Goal: Check status: Check status

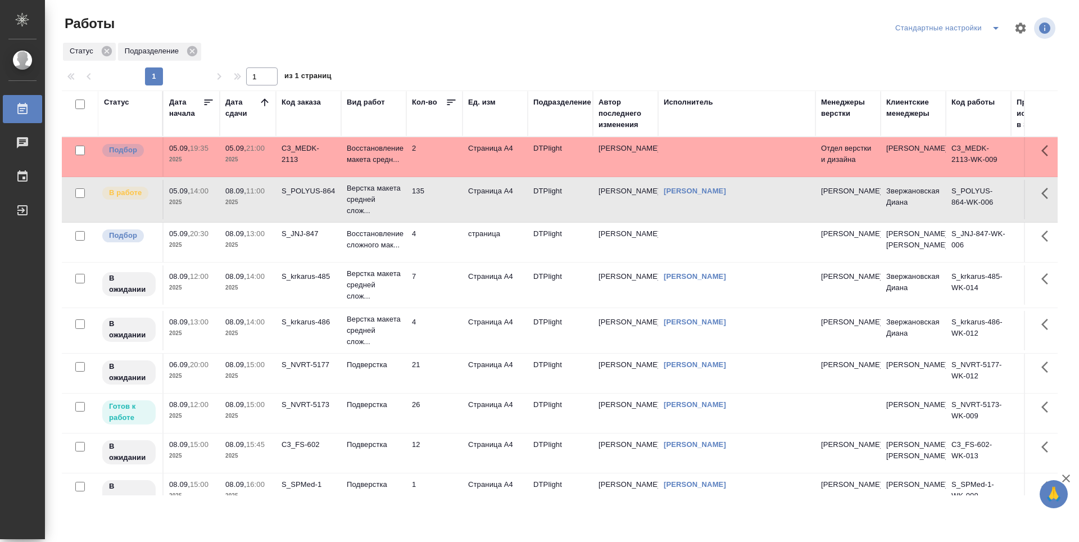
click at [437, 253] on td "4" at bounding box center [434, 242] width 56 height 39
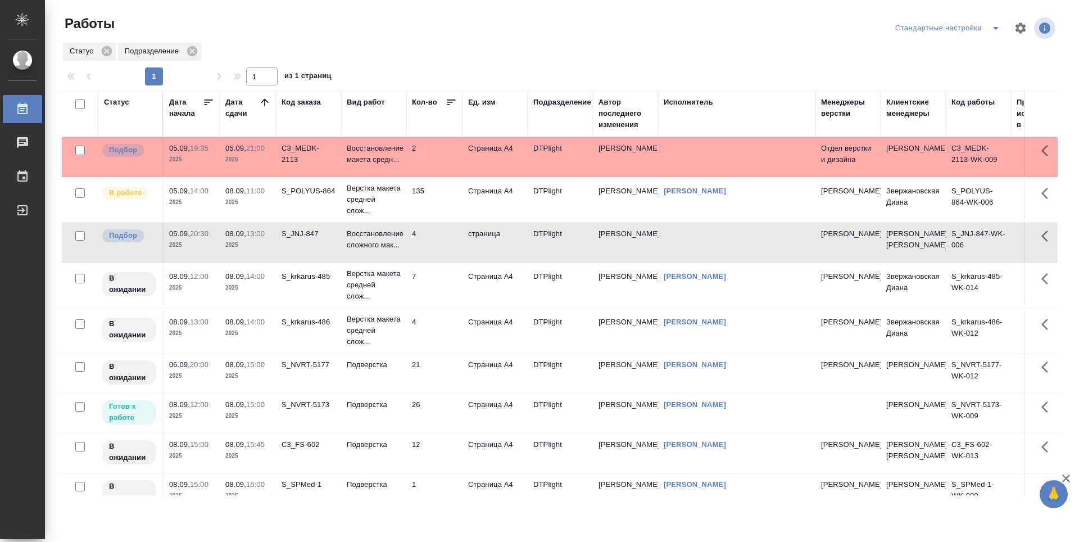
click at [447, 207] on td "135" at bounding box center [434, 199] width 56 height 39
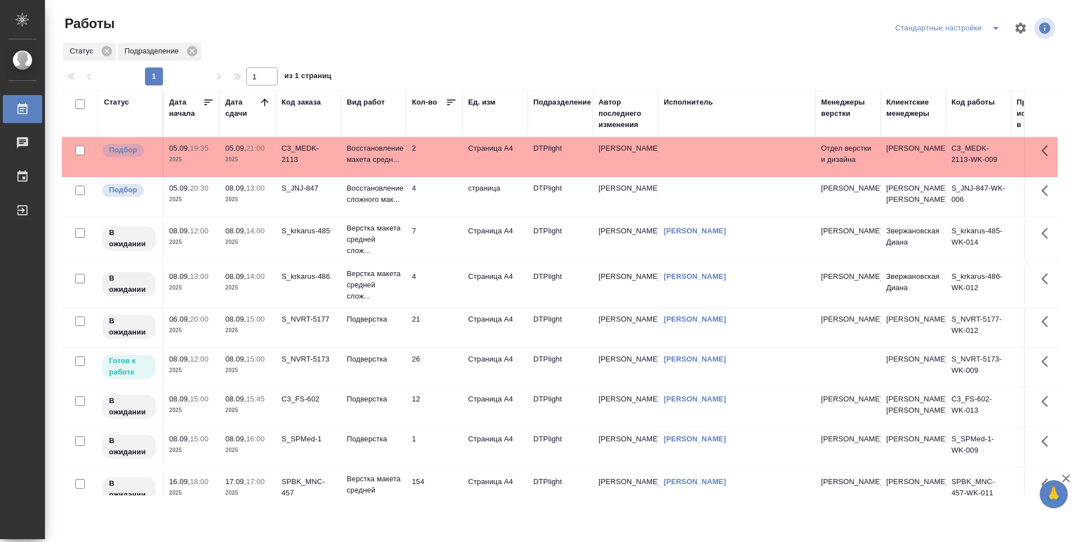
click at [250, 204] on p "2025" at bounding box center [247, 199] width 45 height 11
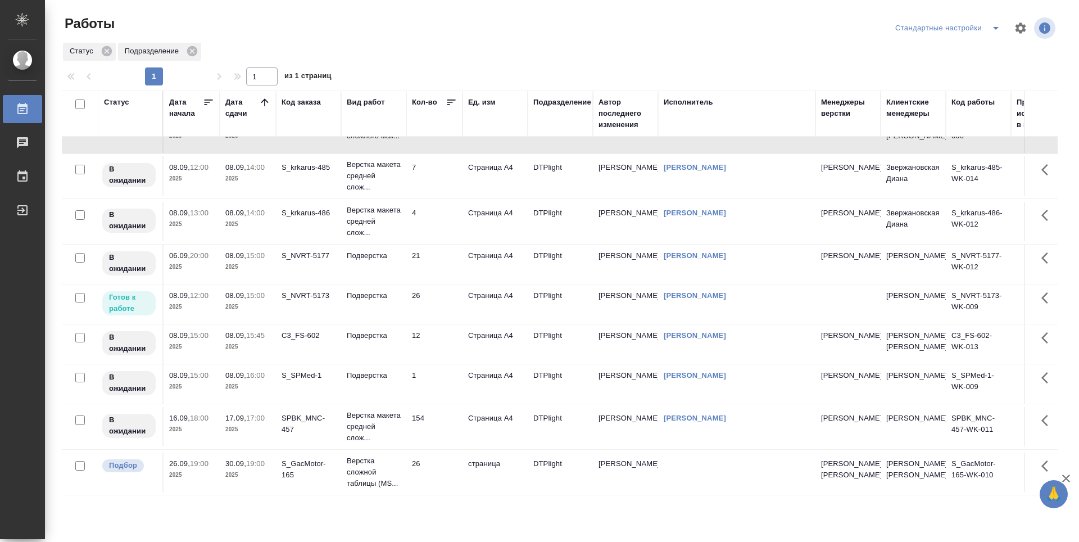
scroll to position [117, 0]
click at [441, 465] on td "26" at bounding box center [434, 472] width 56 height 39
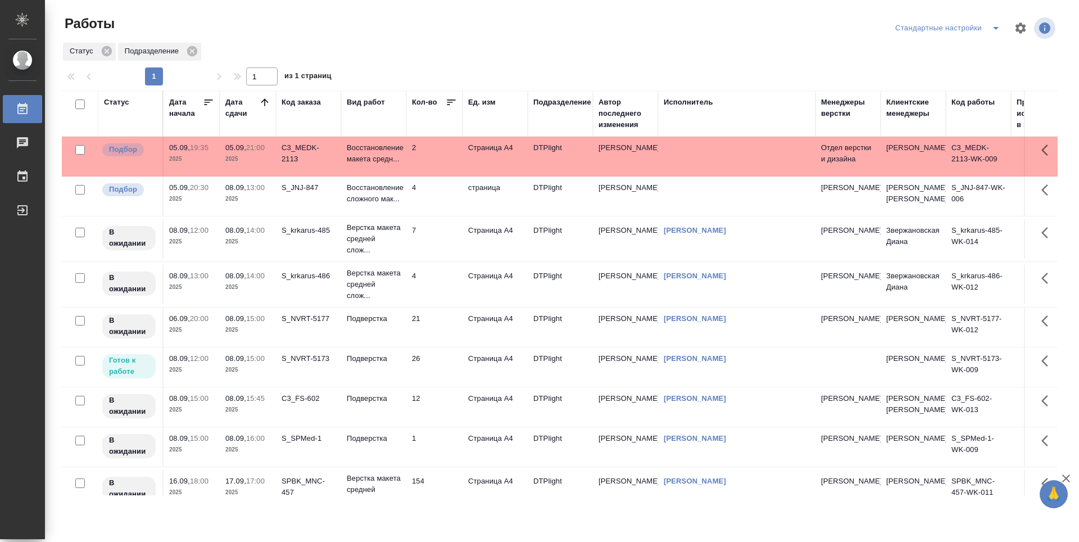
scroll to position [0, 0]
click at [428, 381] on td "26" at bounding box center [434, 367] width 56 height 39
click at [427, 381] on td "26" at bounding box center [434, 367] width 56 height 39
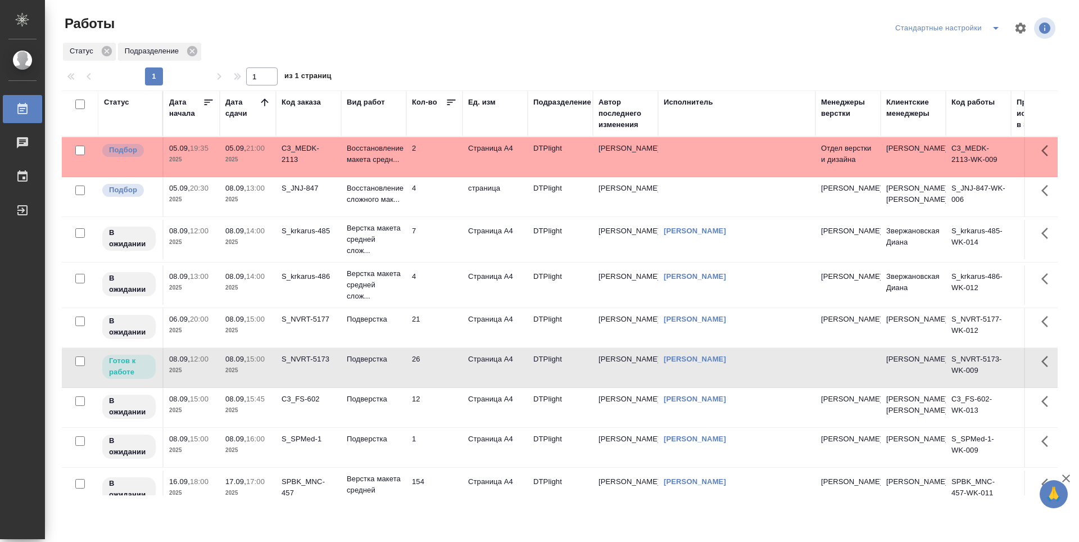
click at [485, 50] on div "Статус Подразделение" at bounding box center [560, 52] width 996 height 20
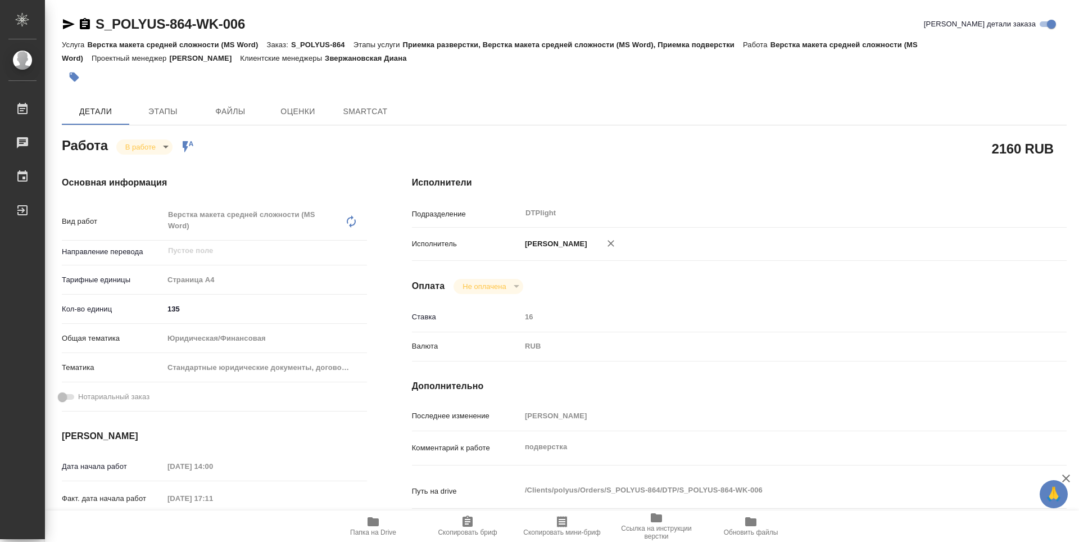
type textarea "x"
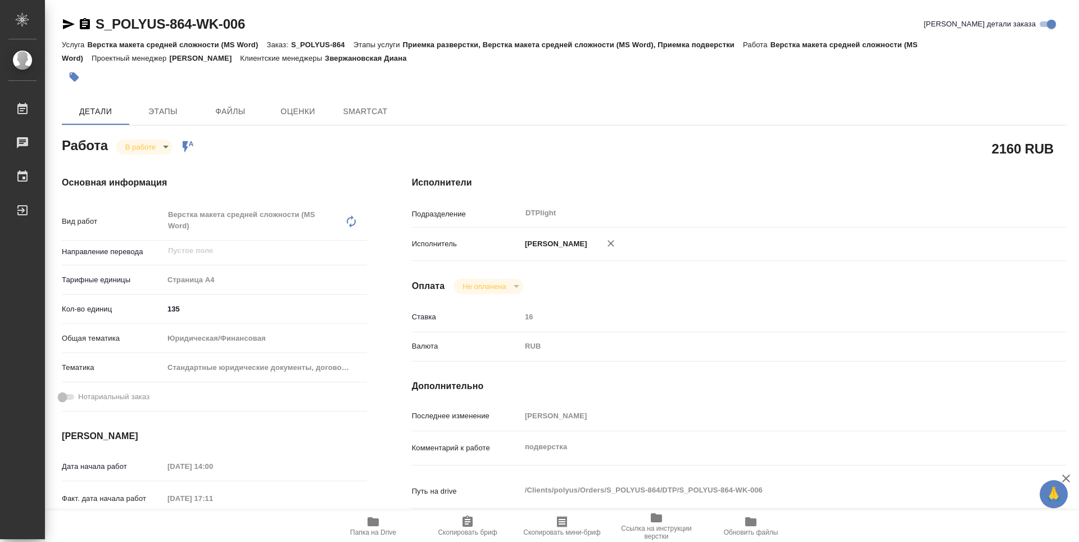
type textarea "x"
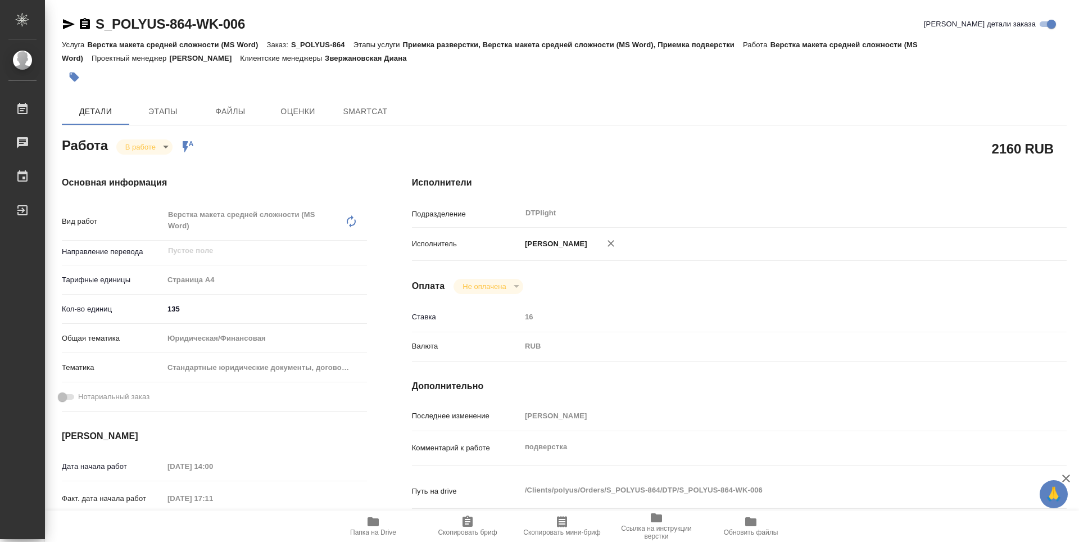
type textarea "x"
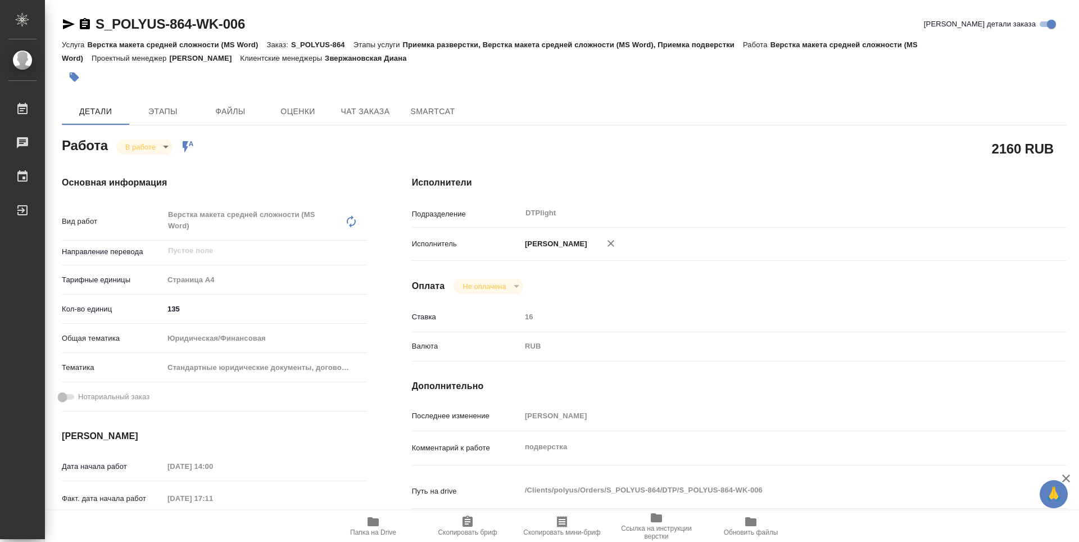
click at [378, 521] on icon "button" at bounding box center [373, 521] width 11 height 9
type textarea "x"
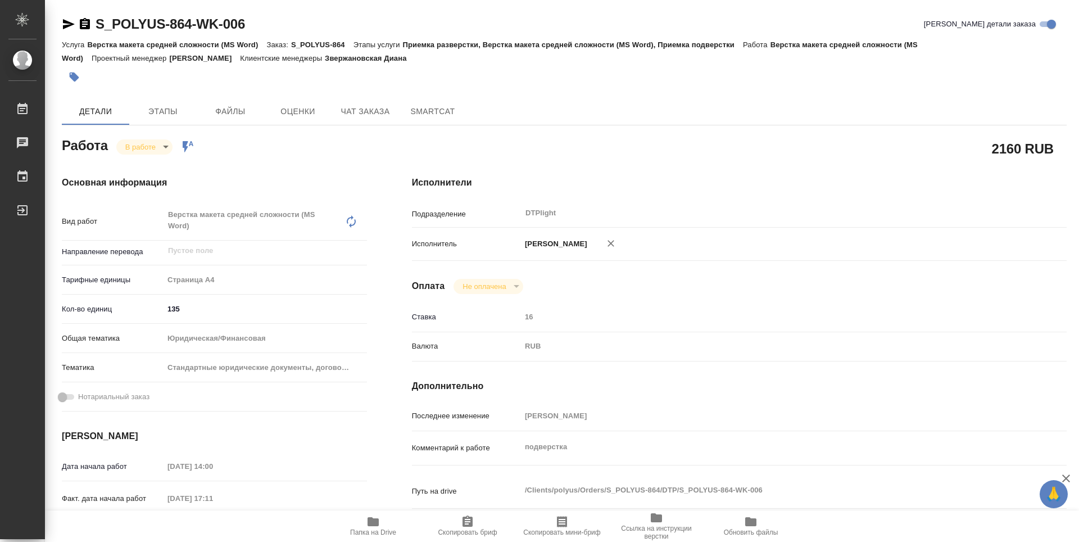
type textarea "x"
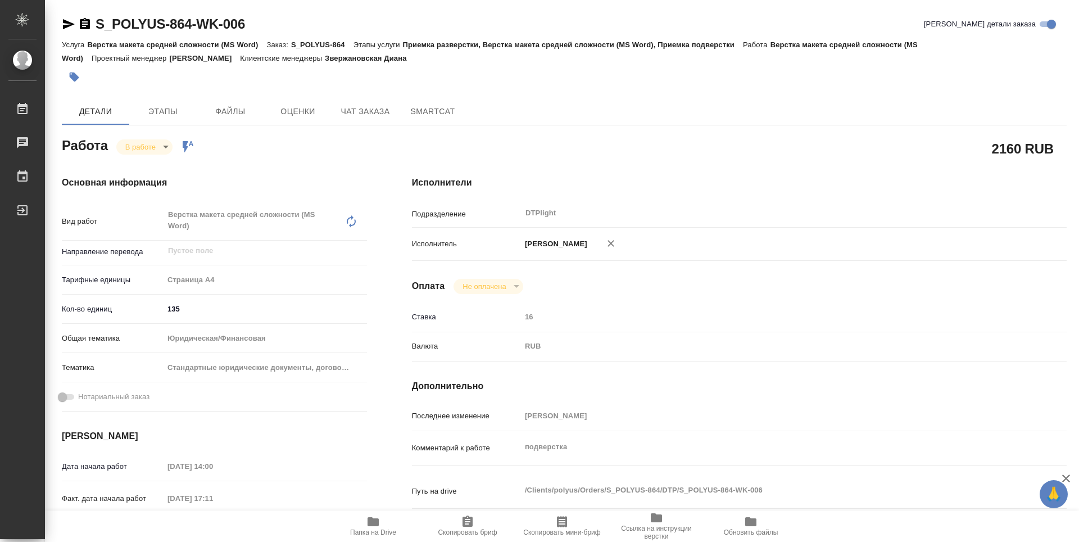
type textarea "x"
click at [165, 144] on body "🙏 .cls-1 fill:#fff; AWATERA Guselnikov Roman Работы 0 Чаты График Выйти S_POLYU…" at bounding box center [539, 271] width 1079 height 542
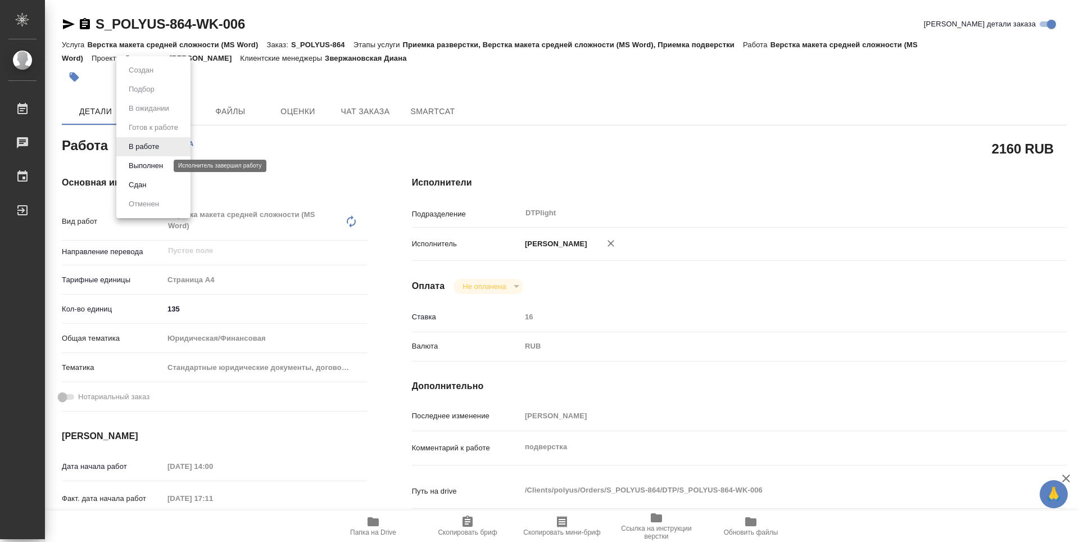
click at [150, 165] on button "Выполнен" at bounding box center [145, 166] width 41 height 12
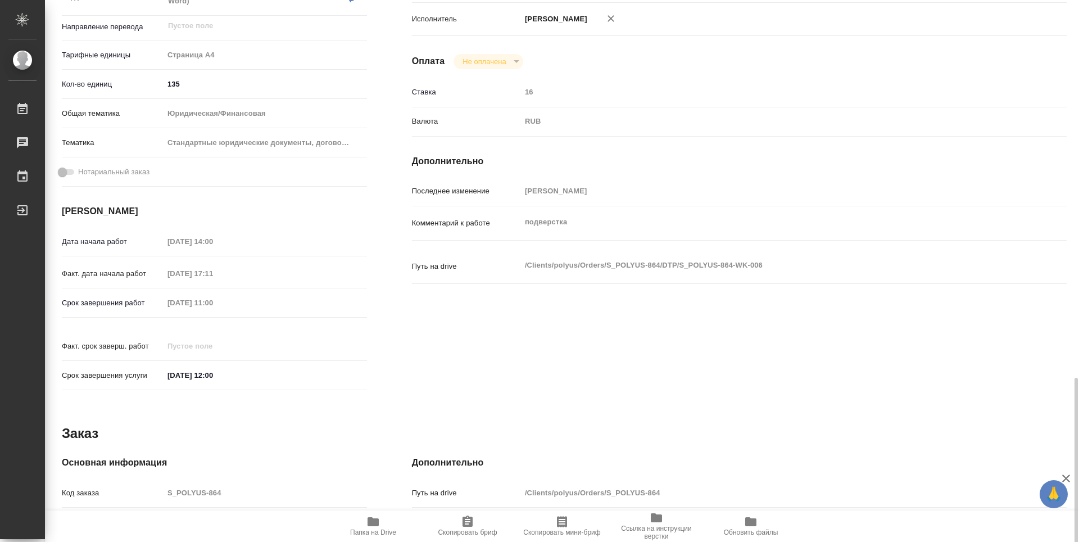
scroll to position [450, 0]
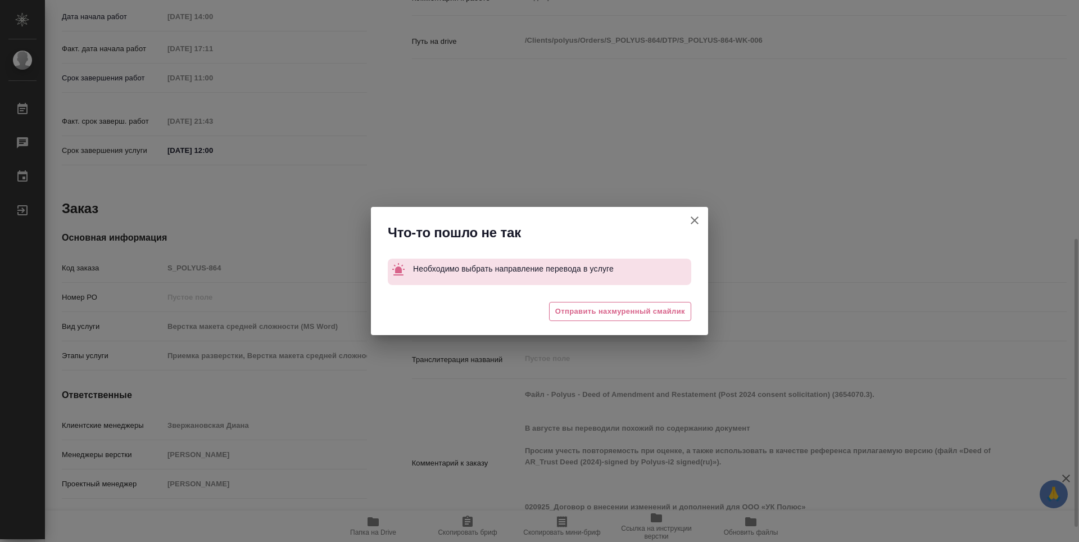
type textarea "x"
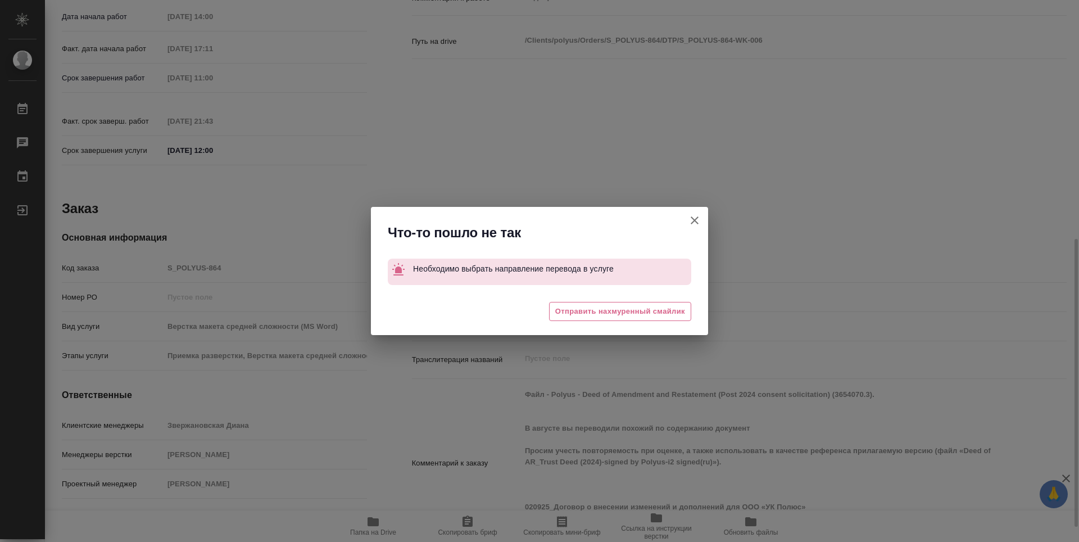
type textarea "x"
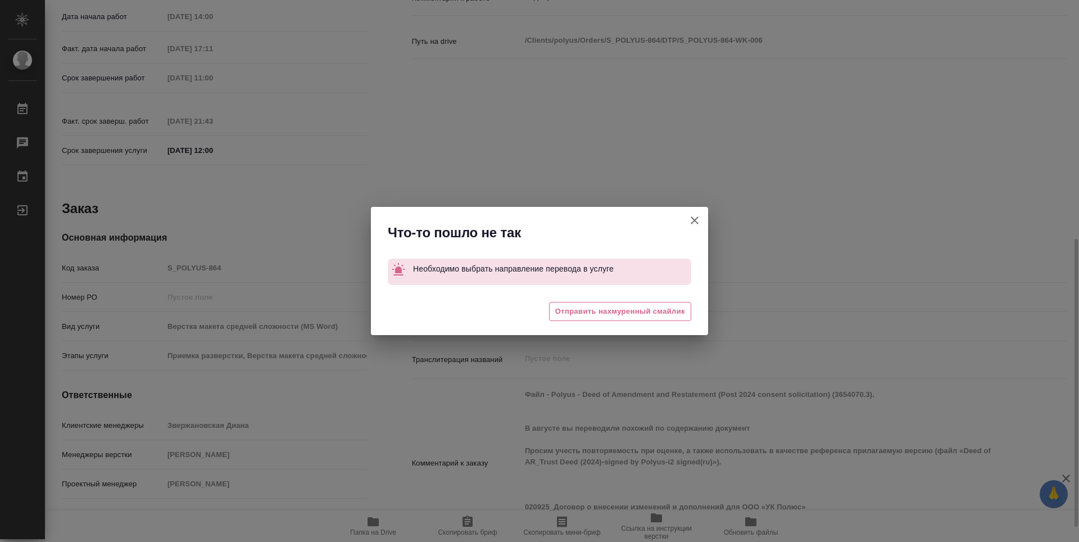
type textarea "x"
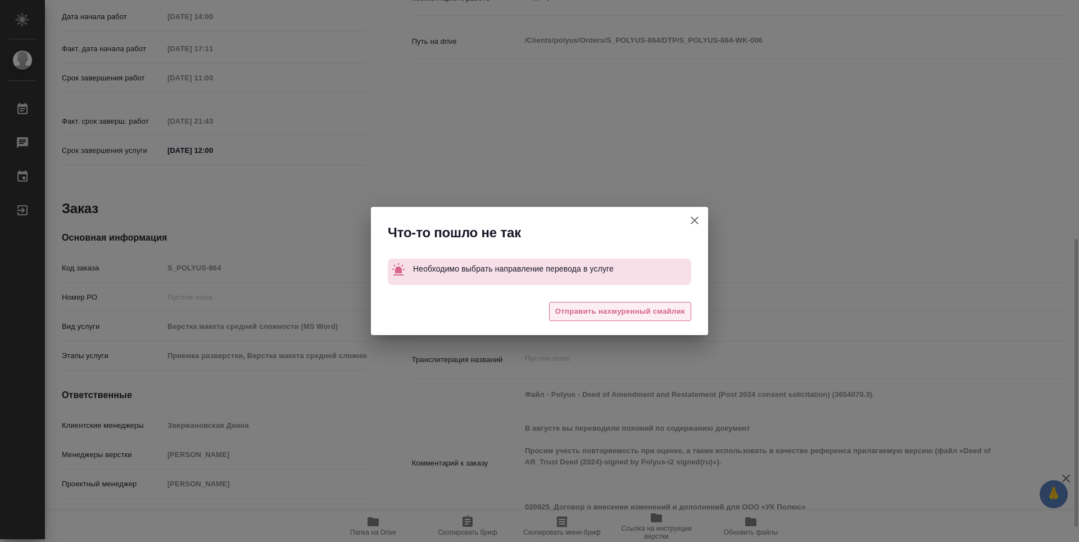
click at [654, 306] on span "Отправить нахмуренный смайлик" at bounding box center [620, 311] width 130 height 13
type textarea "x"
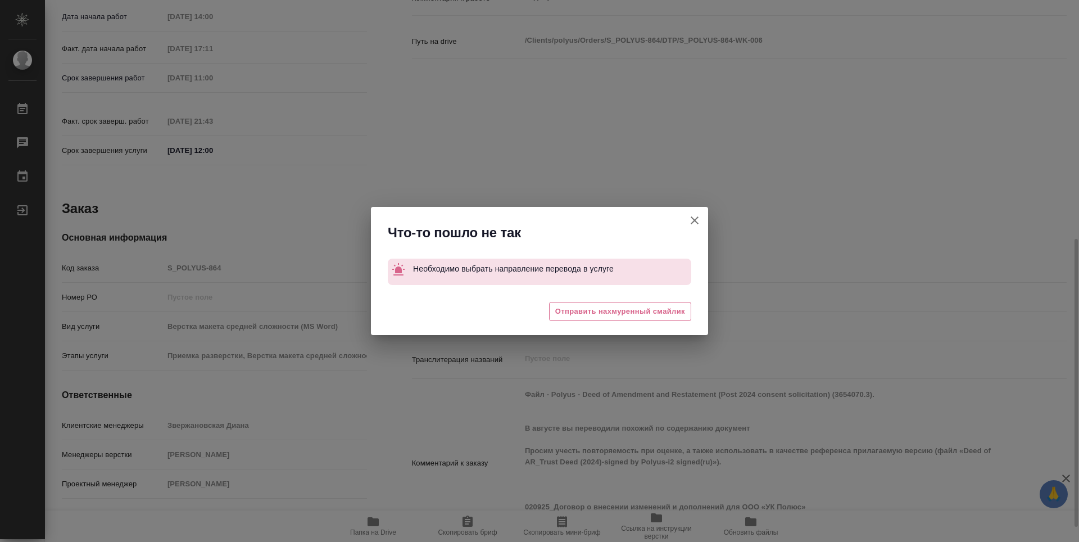
type textarea "x"
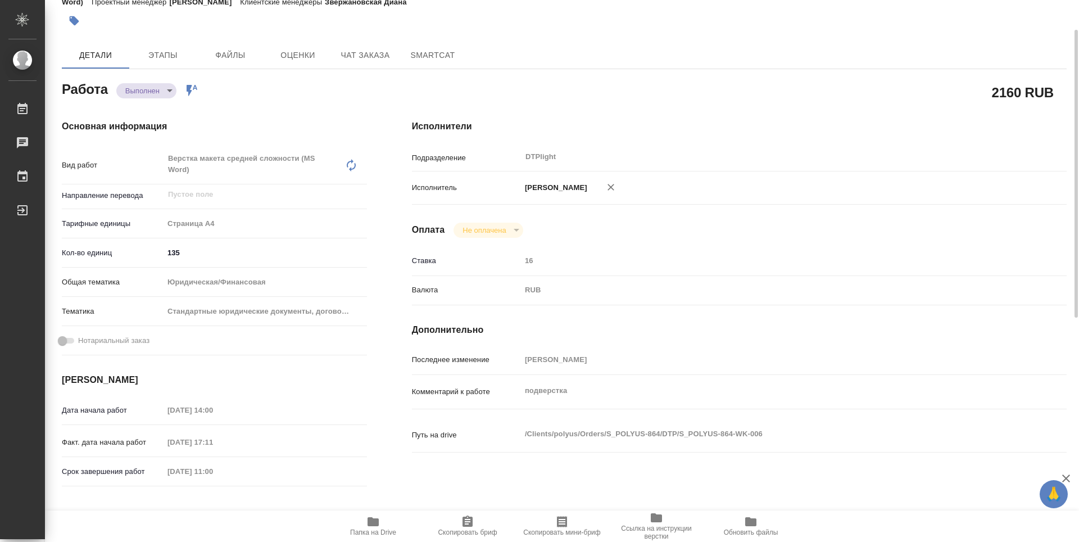
scroll to position [0, 0]
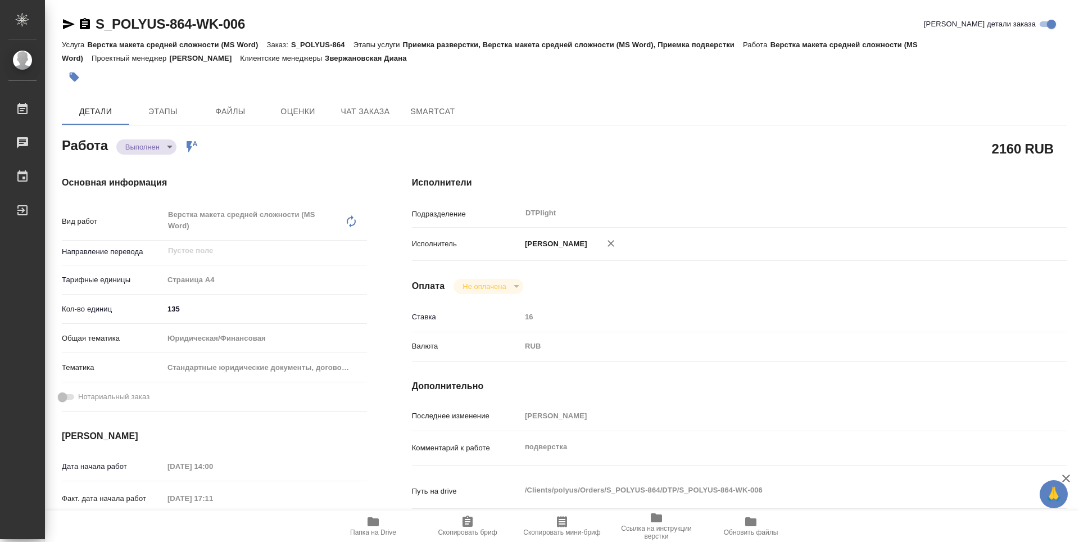
type textarea "x"
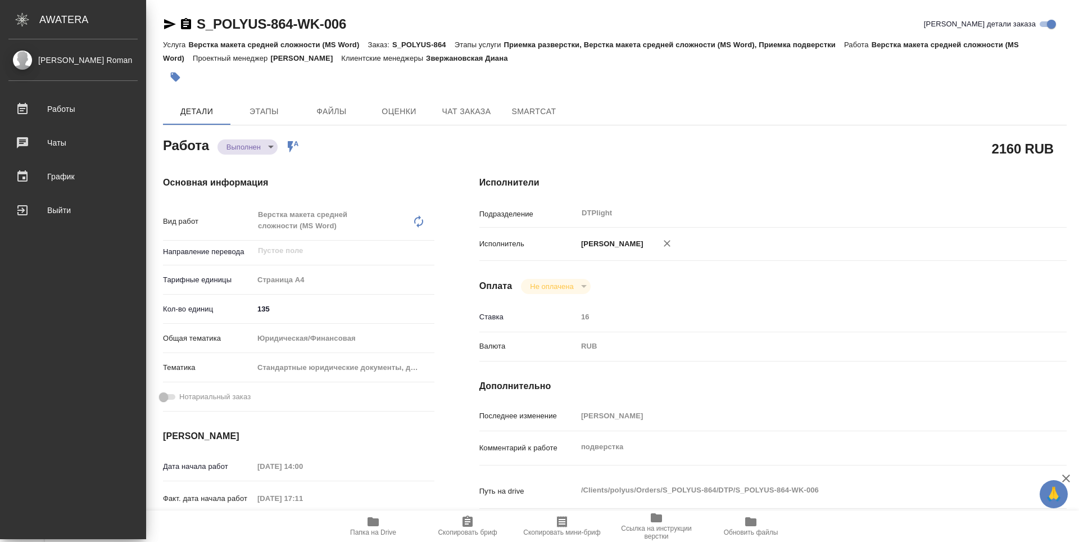
type textarea "x"
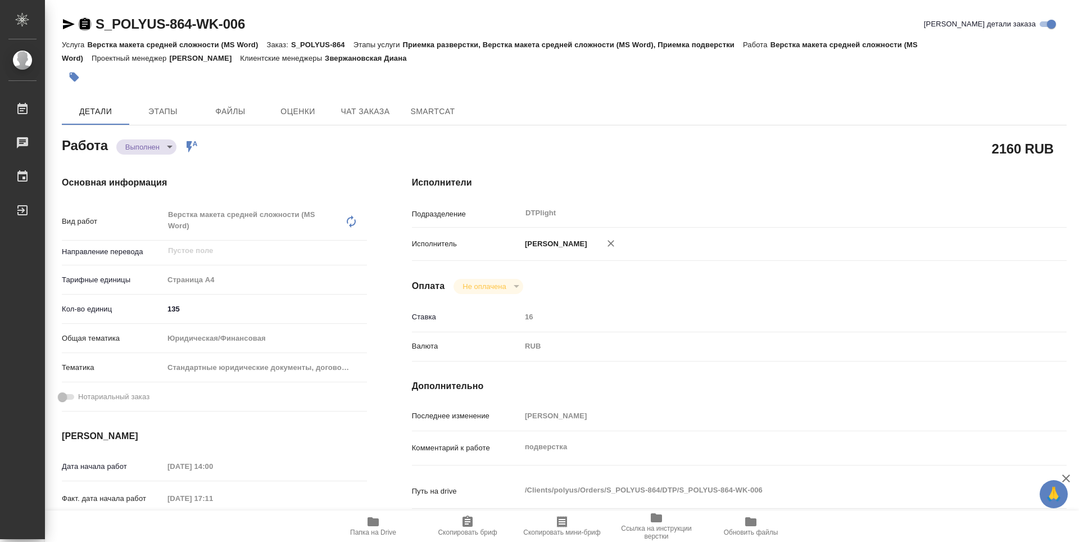
click at [87, 25] on icon "button" at bounding box center [85, 23] width 10 height 11
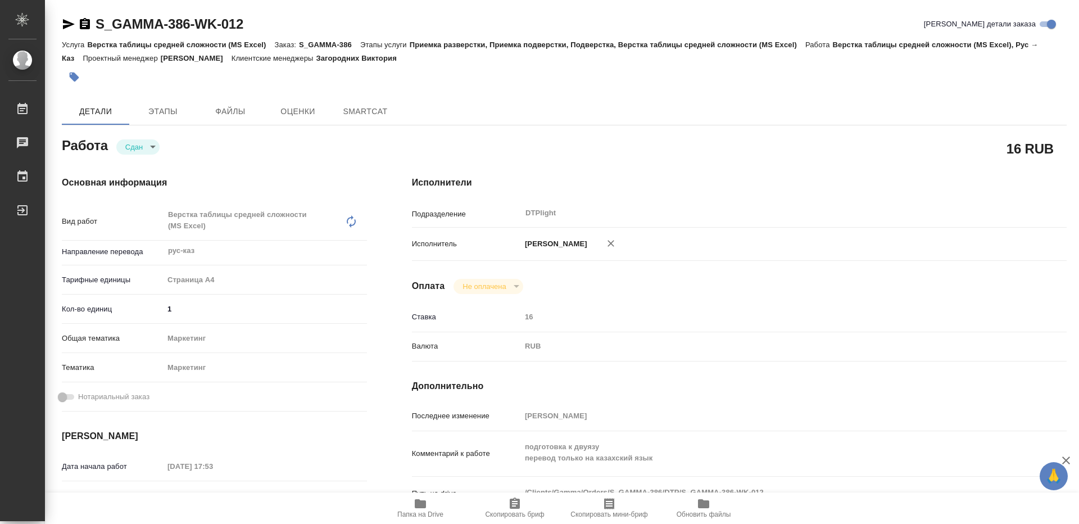
type textarea "x"
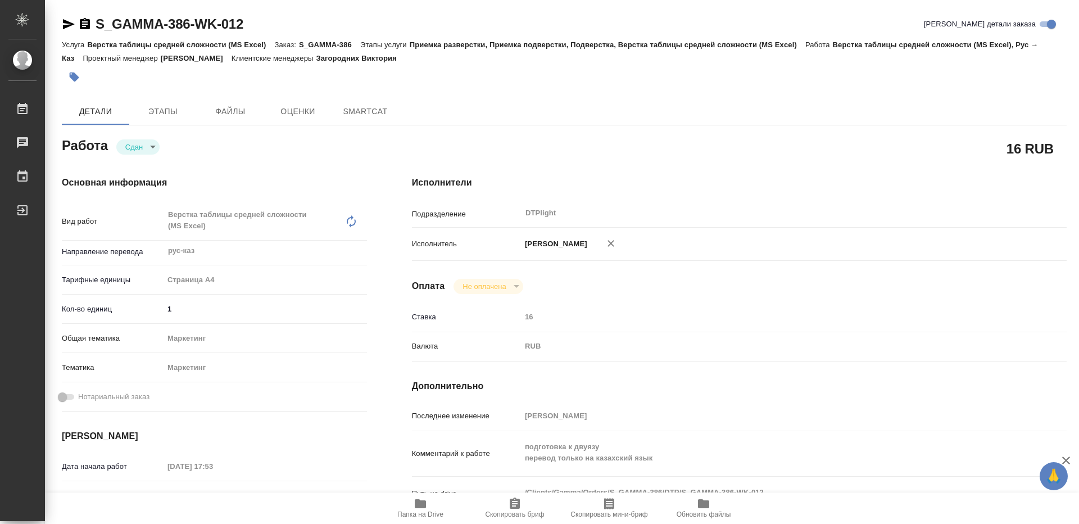
type textarea "x"
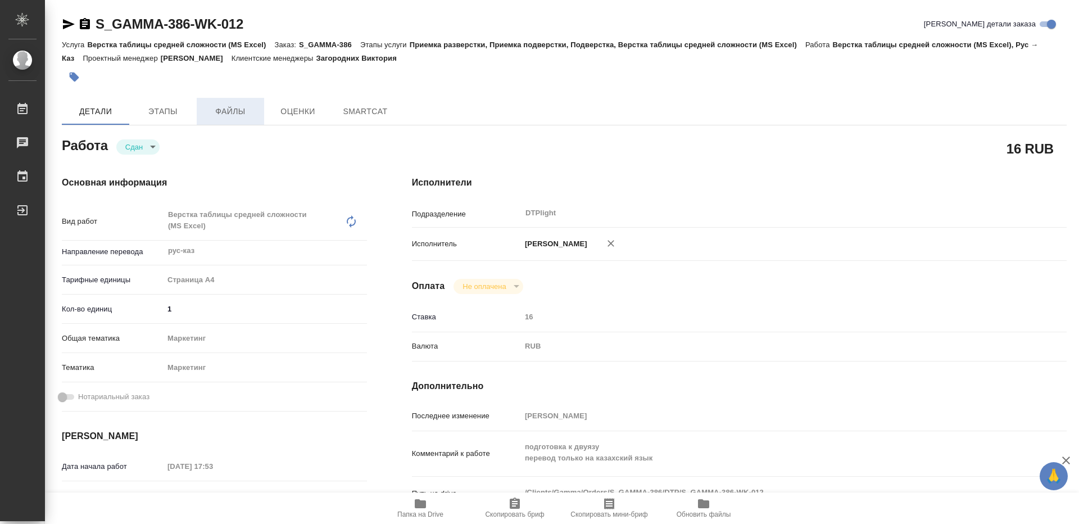
type textarea "x"
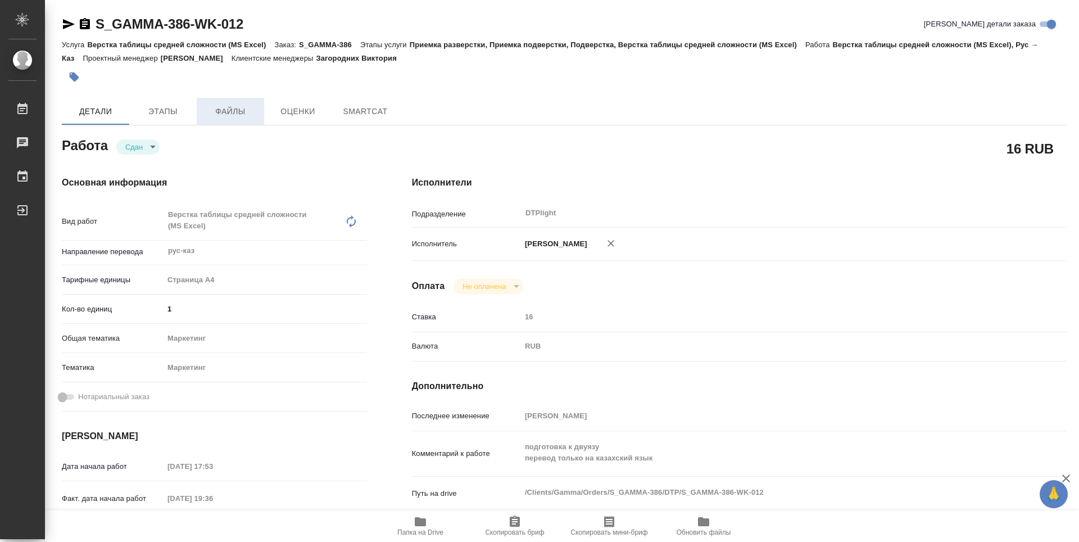
type textarea "x"
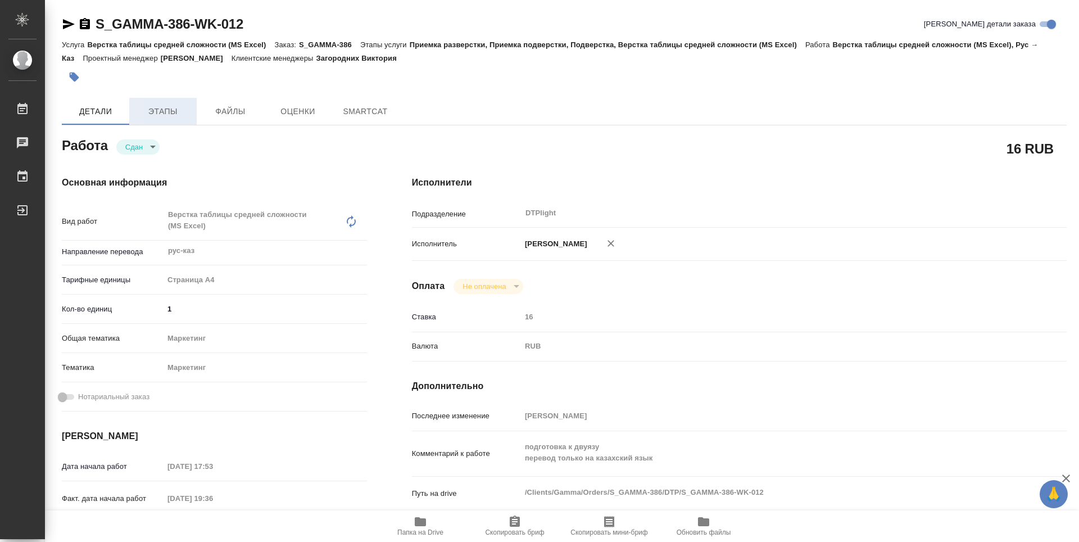
type textarea "x"
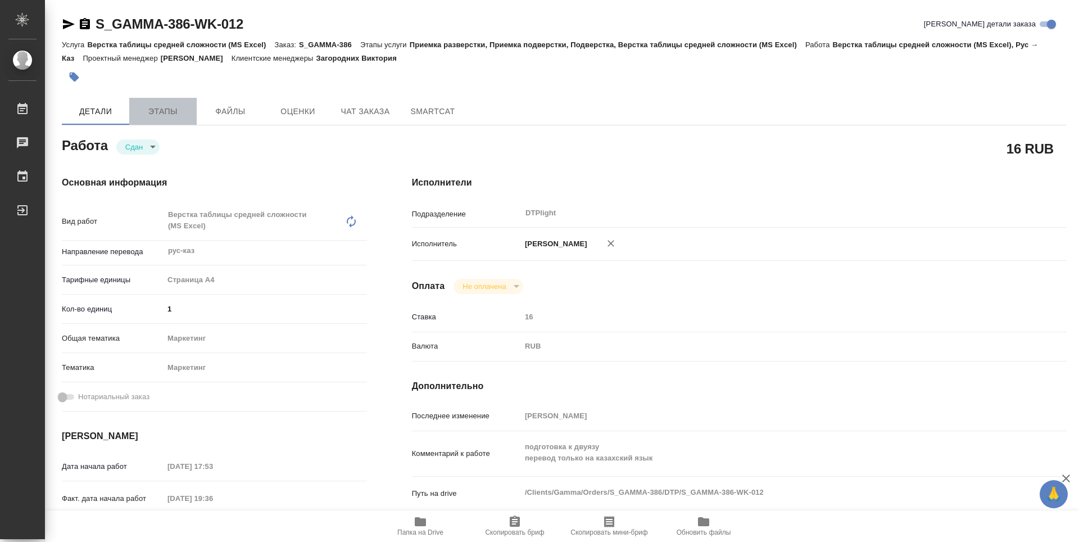
click at [169, 115] on span "Этапы" at bounding box center [163, 112] width 54 height 14
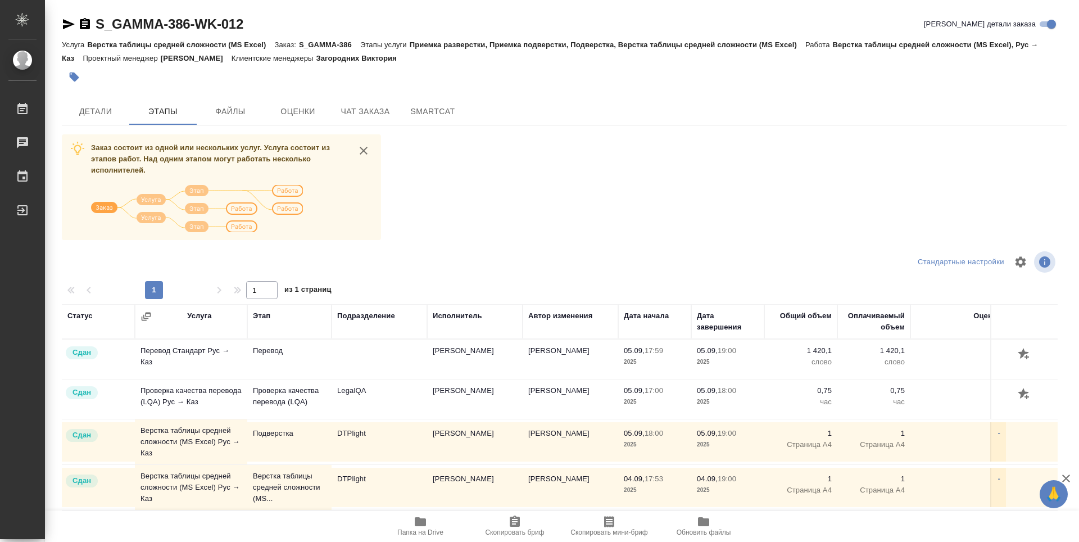
scroll to position [44, 0]
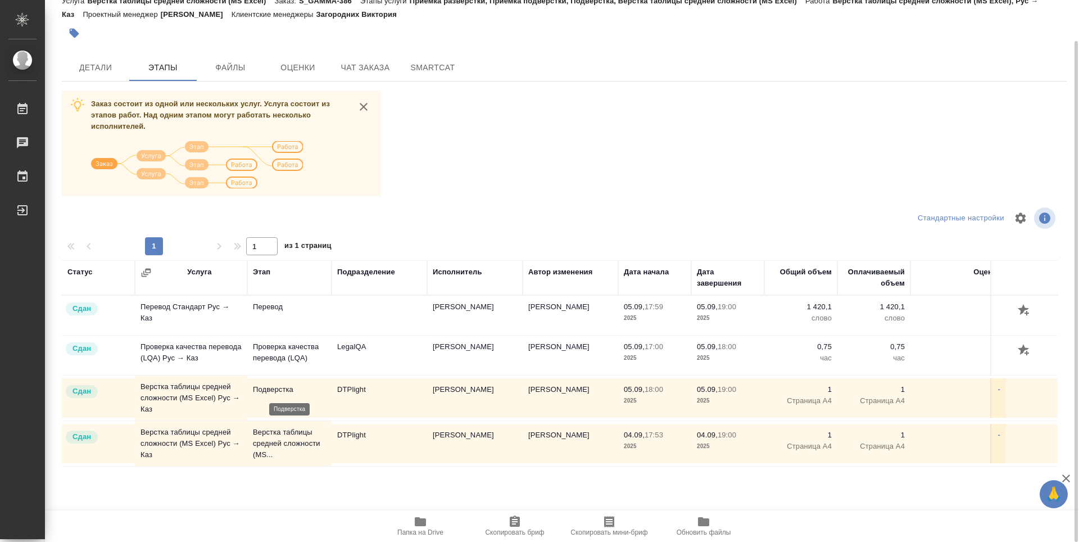
click at [282, 394] on p "Подверстка" at bounding box center [289, 389] width 73 height 11
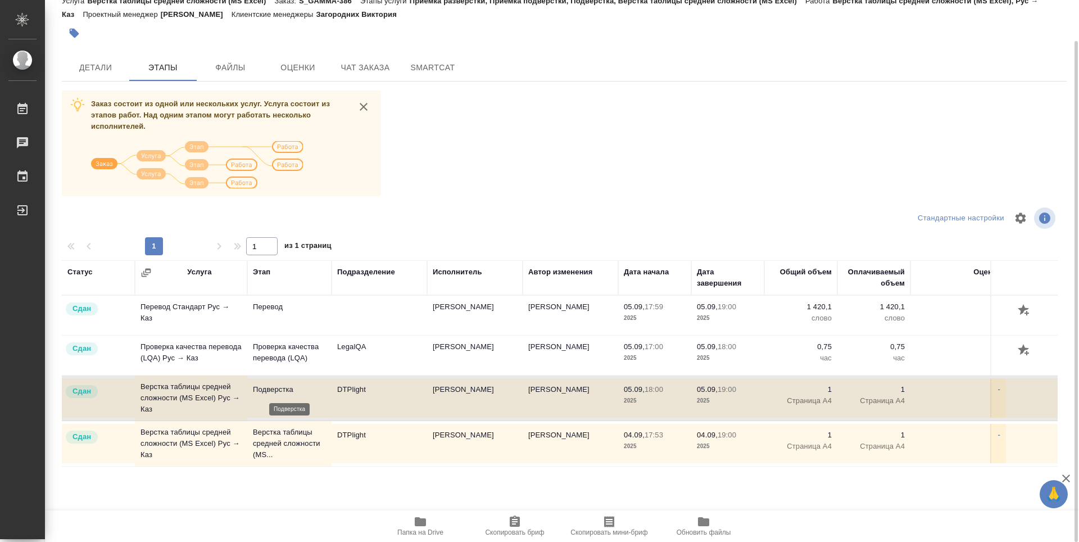
click at [282, 394] on p "Подверстка" at bounding box center [289, 389] width 73 height 11
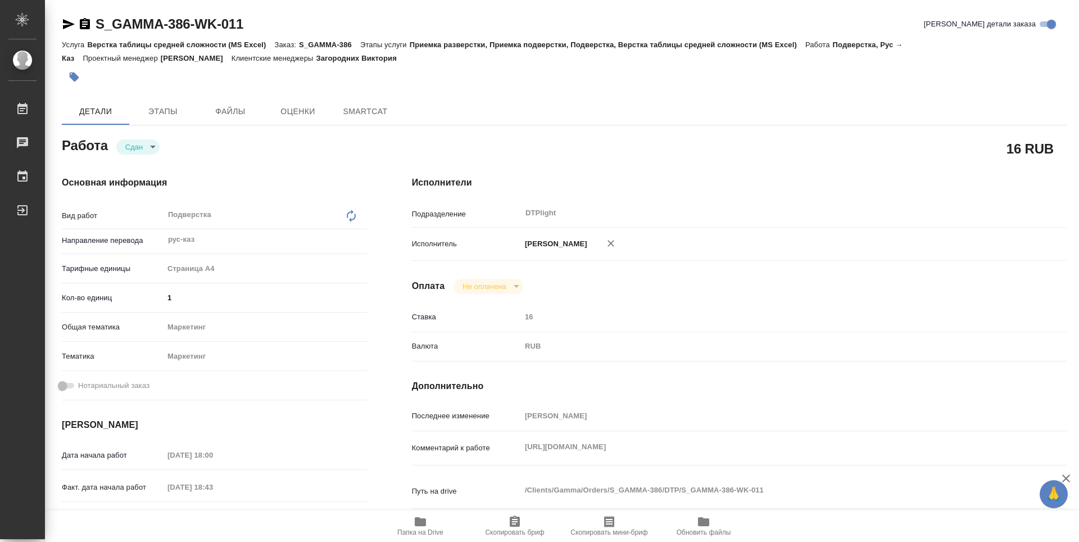
type textarea "x"
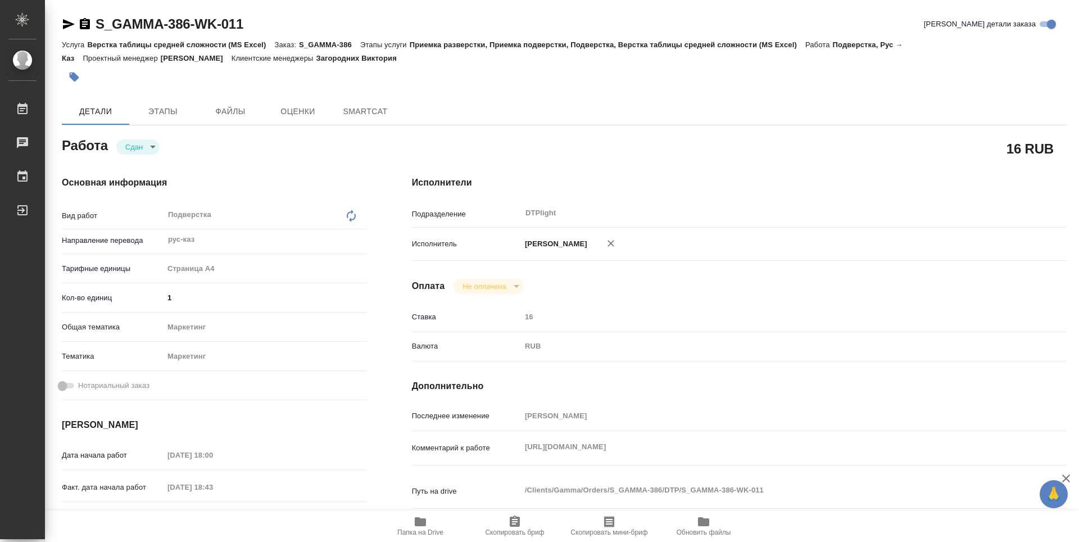
type textarea "x"
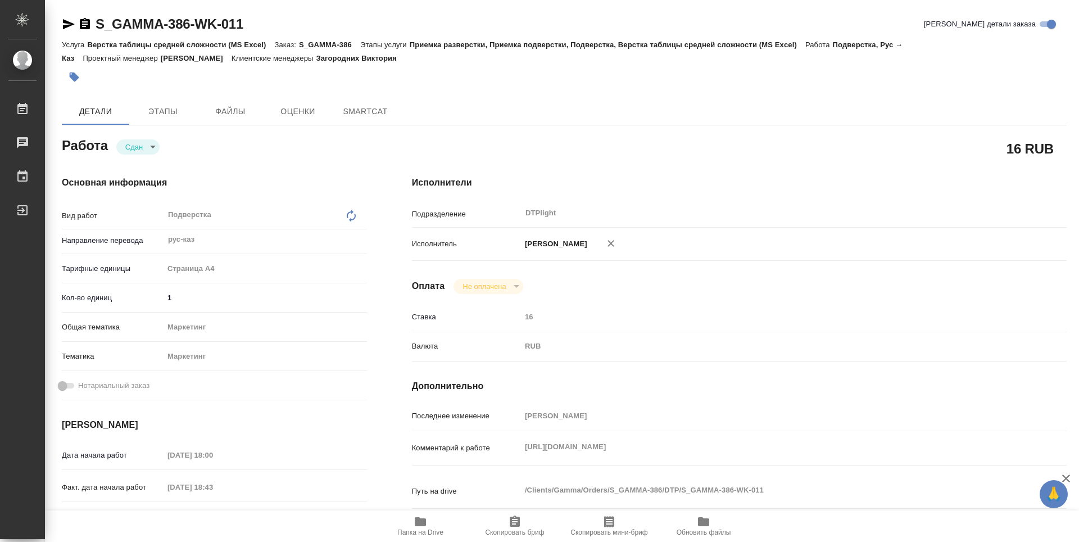
type textarea "x"
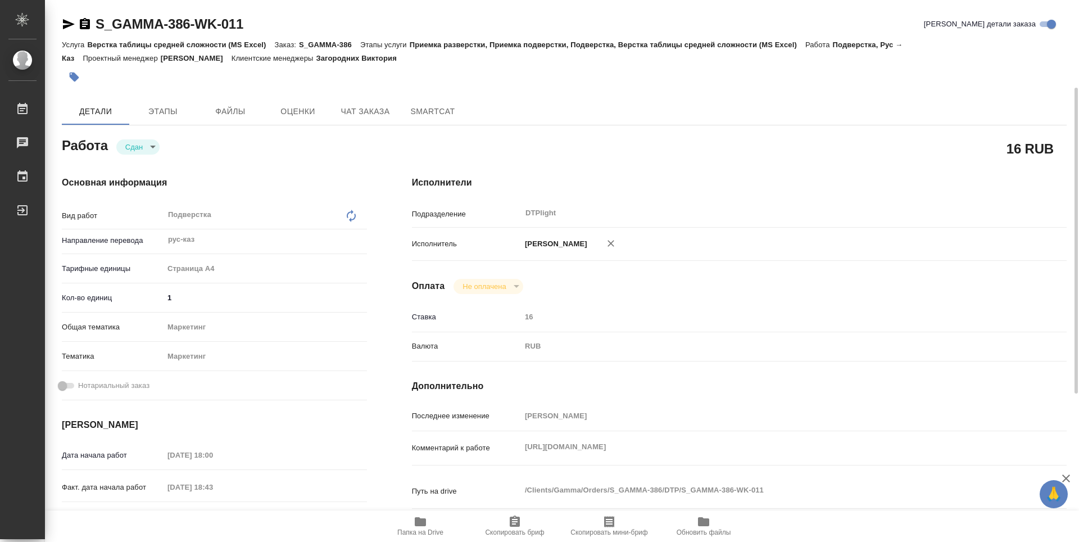
scroll to position [112, 0]
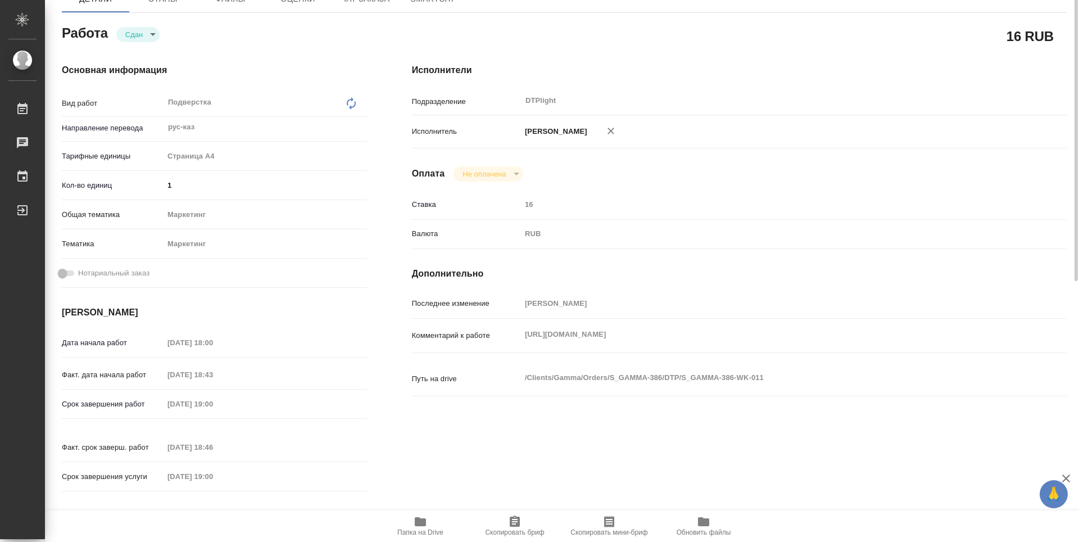
type textarea "x"
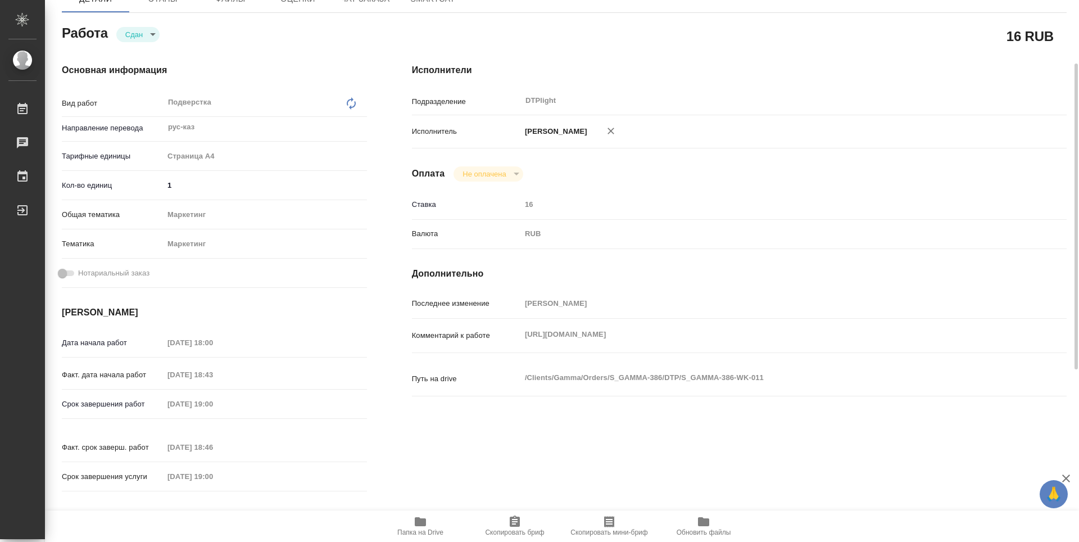
type textarea "x"
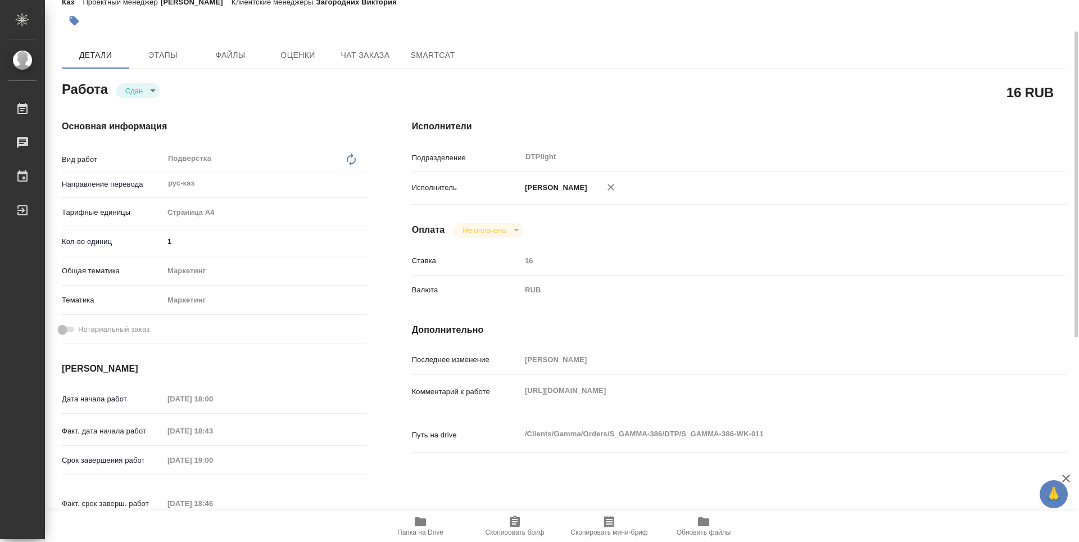
scroll to position [0, 0]
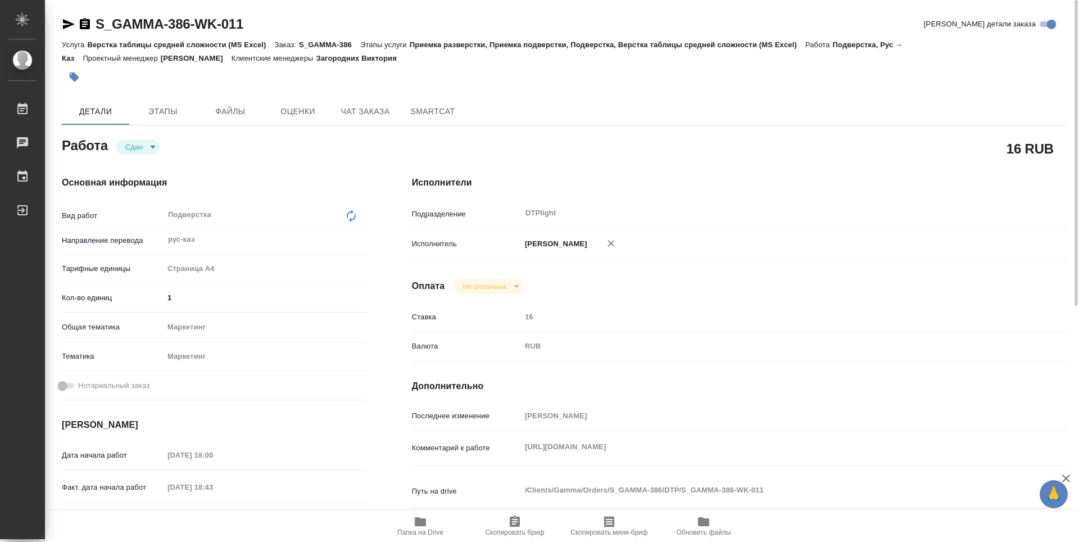
click at [88, 20] on icon "button" at bounding box center [85, 23] width 10 height 11
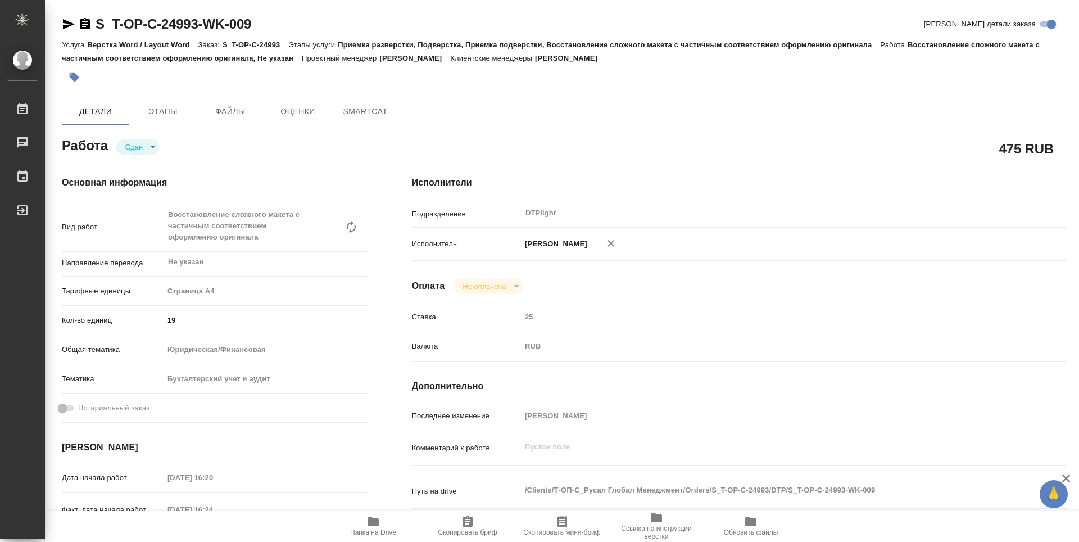
type textarea "x"
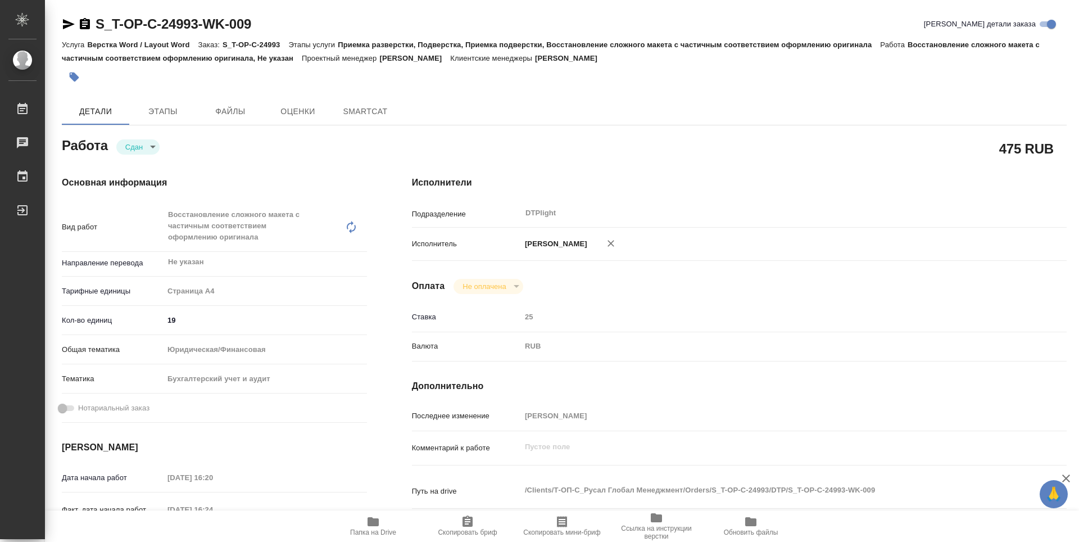
type textarea "x"
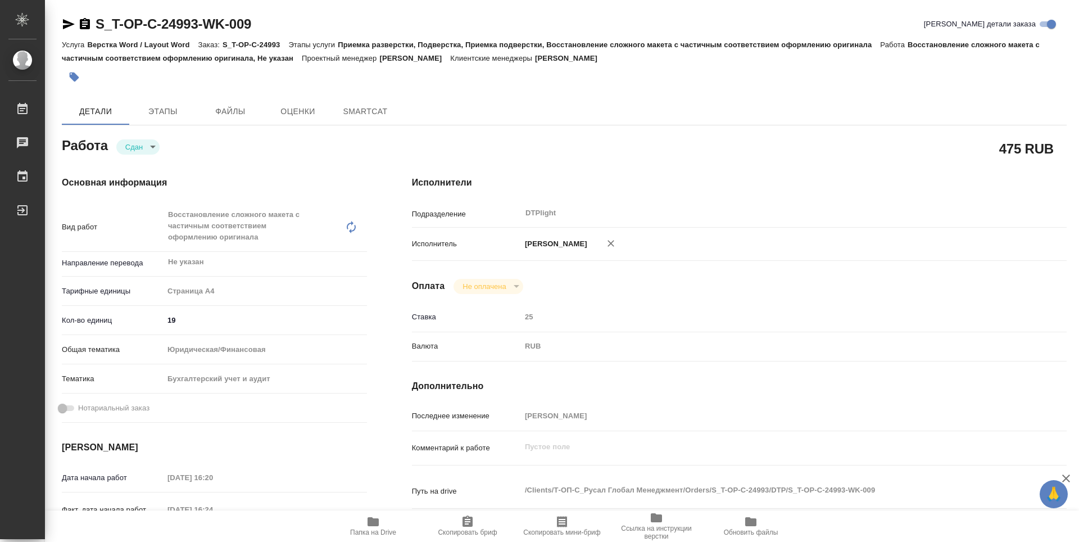
type textarea "x"
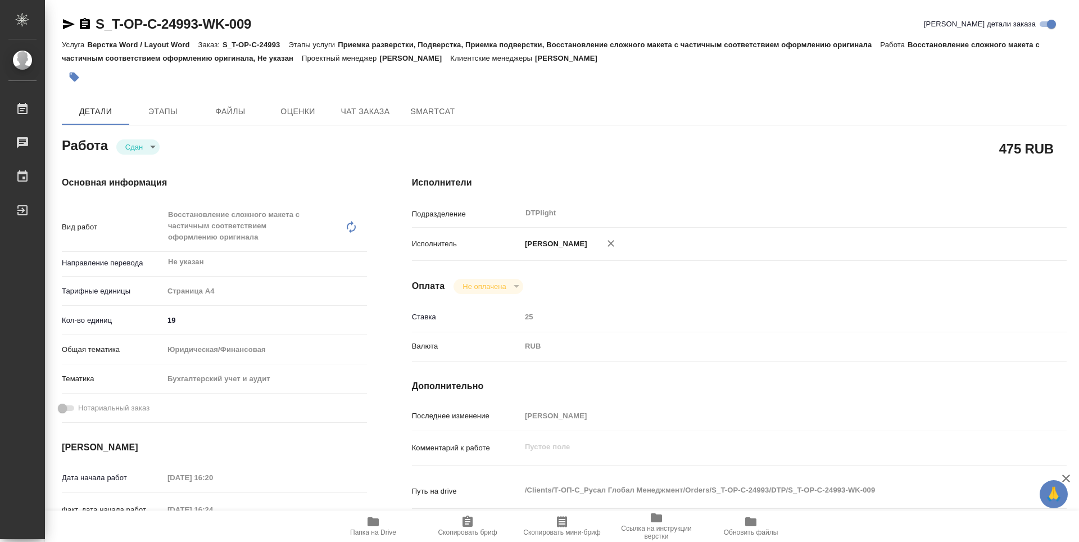
type textarea "x"
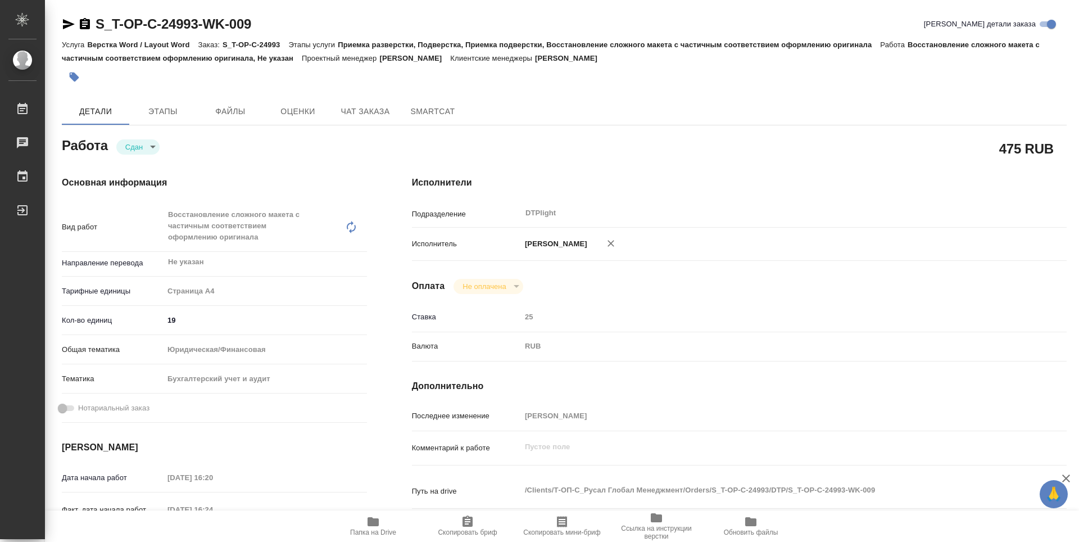
click at [83, 26] on icon "button" at bounding box center [85, 23] width 10 height 11
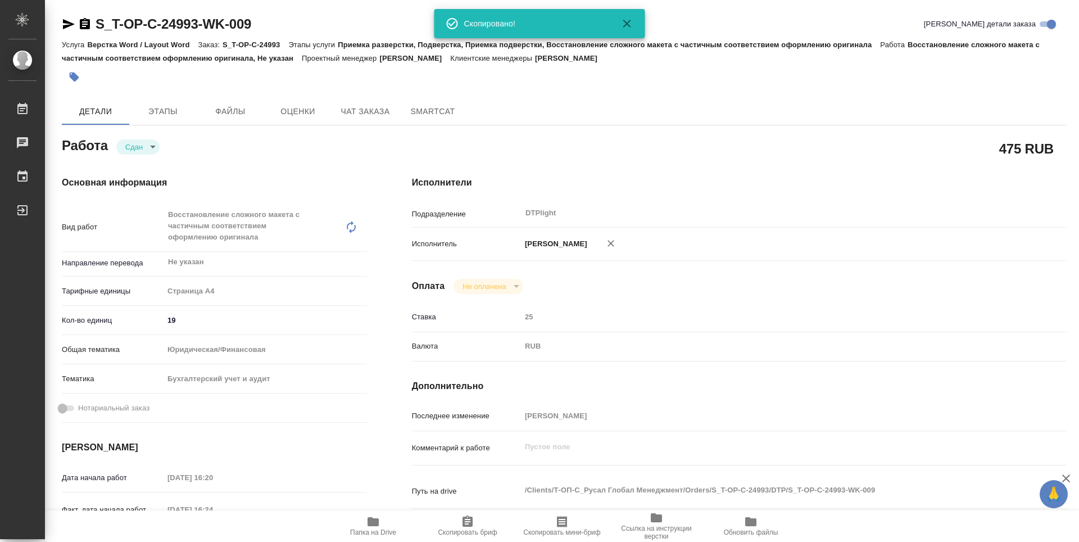
type textarea "x"
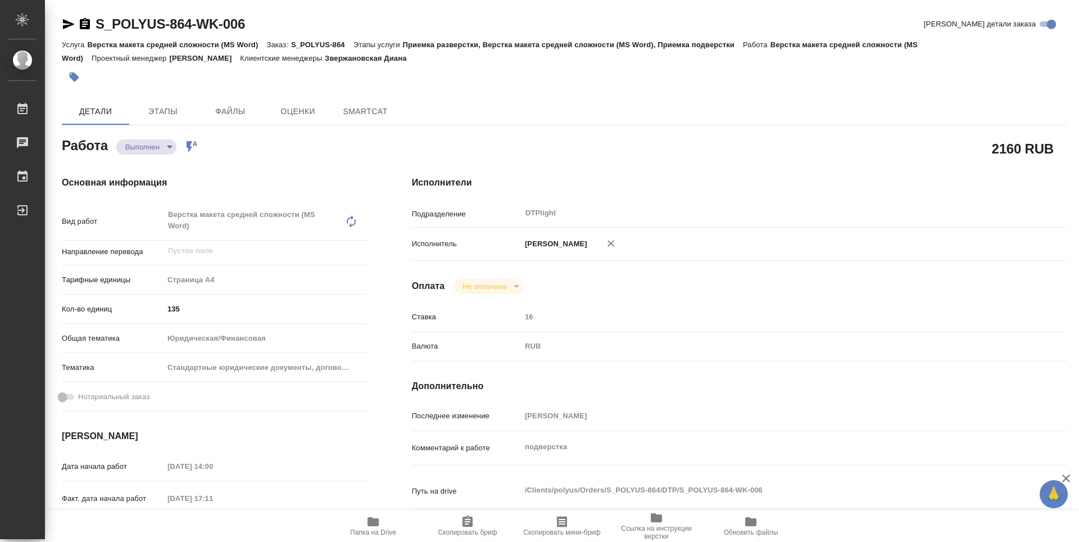
type textarea "x"
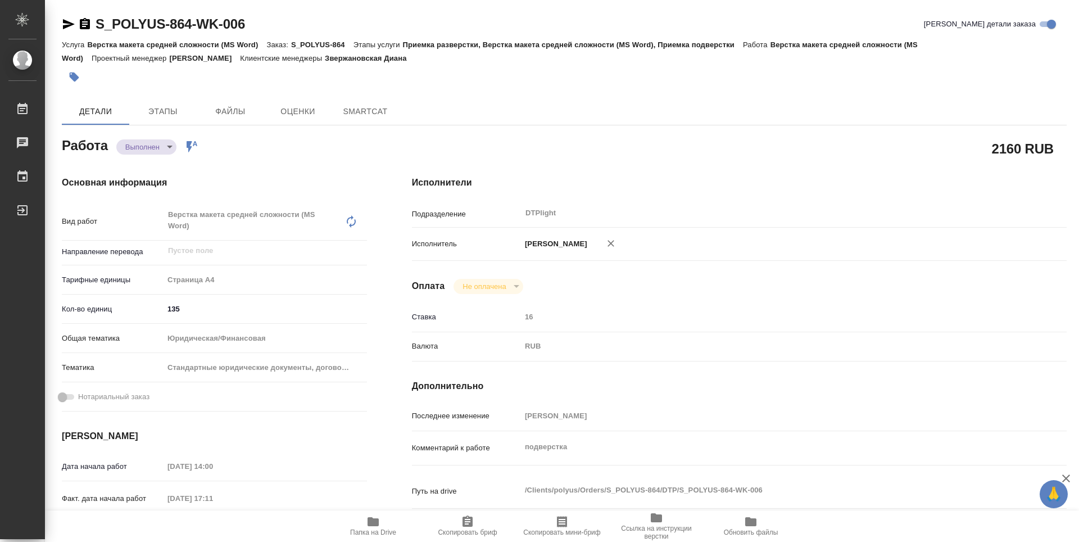
type textarea "x"
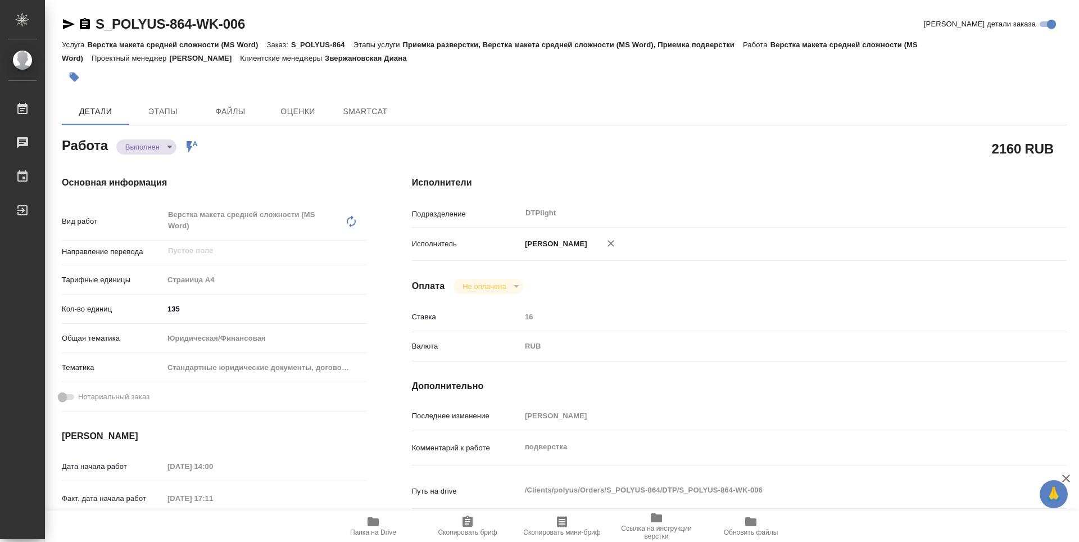
type textarea "x"
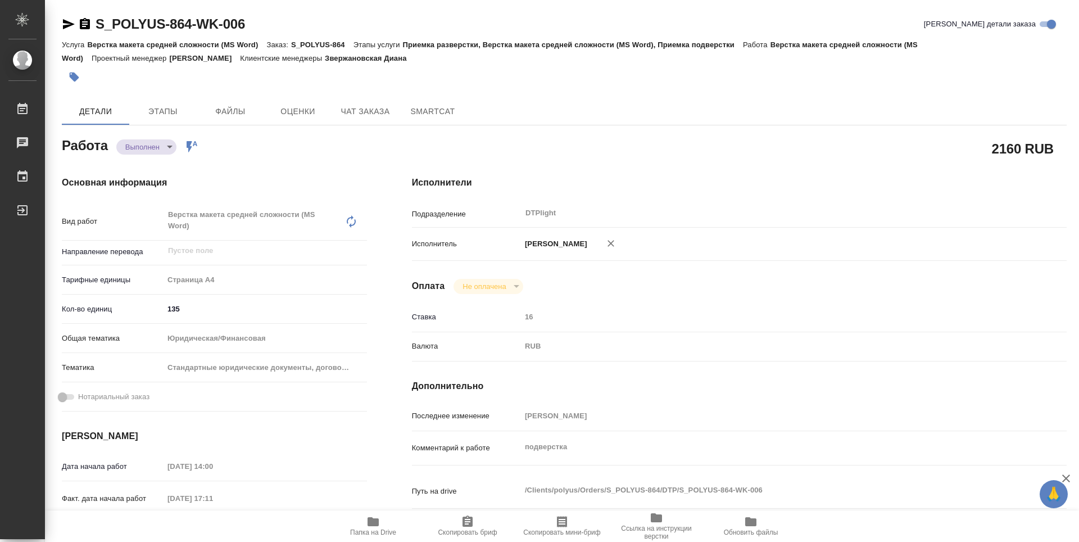
type textarea "x"
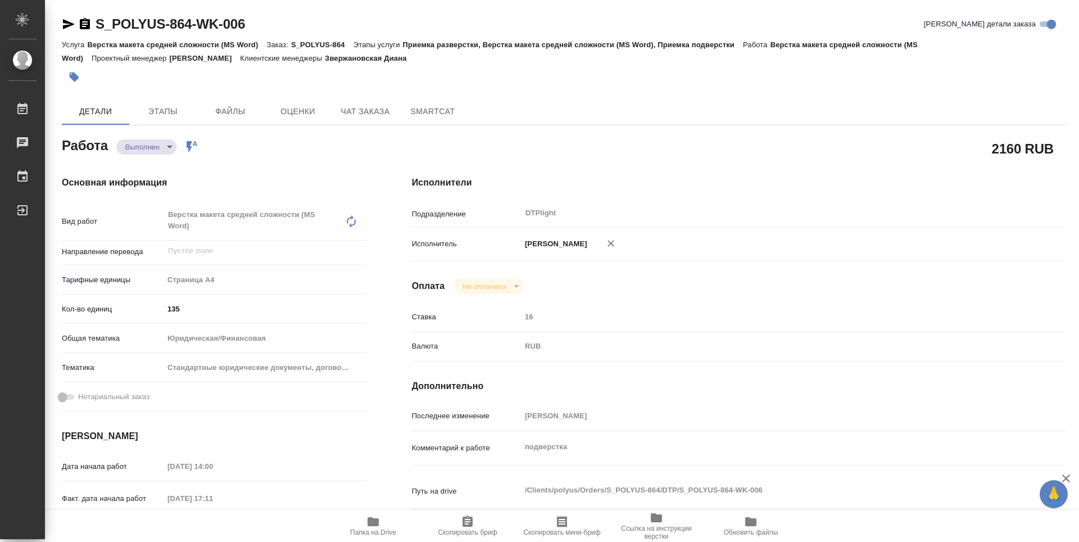
type textarea "x"
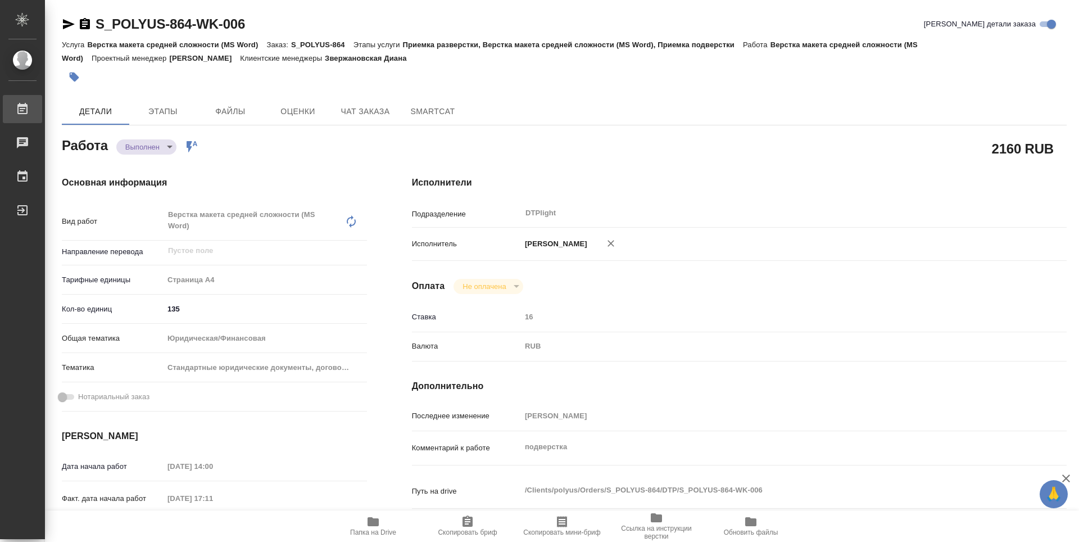
type textarea "x"
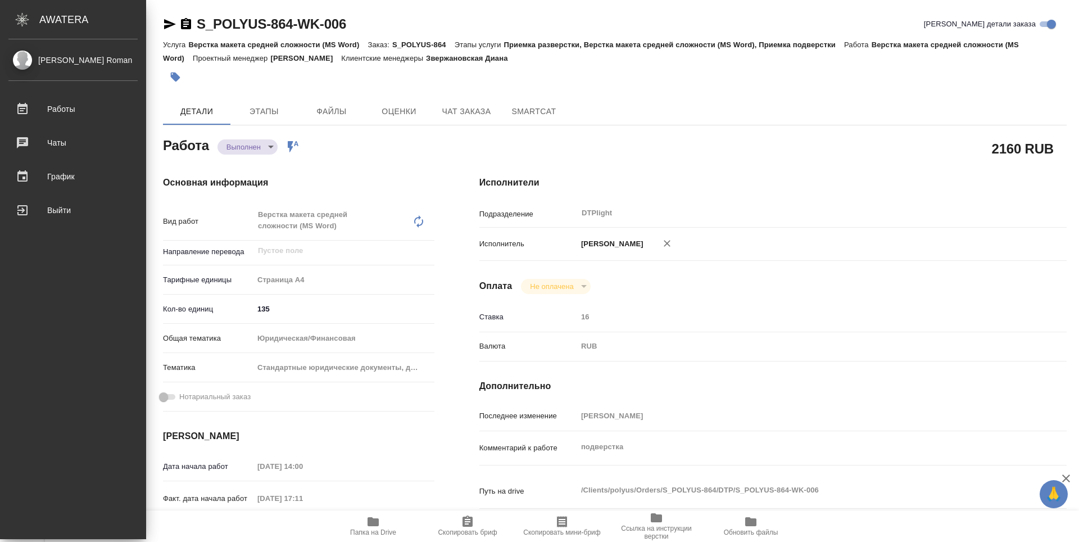
type textarea "x"
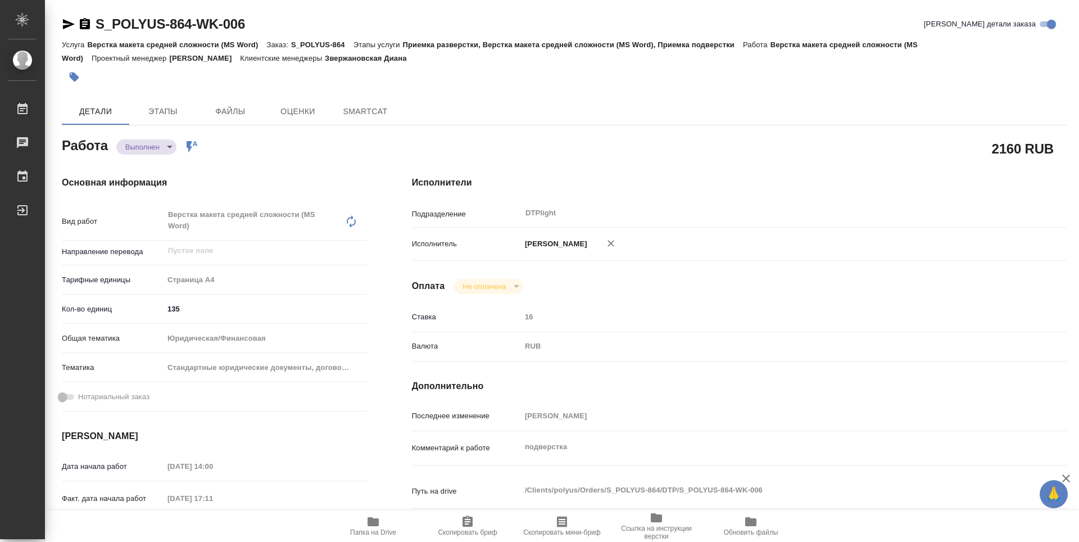
type textarea "x"
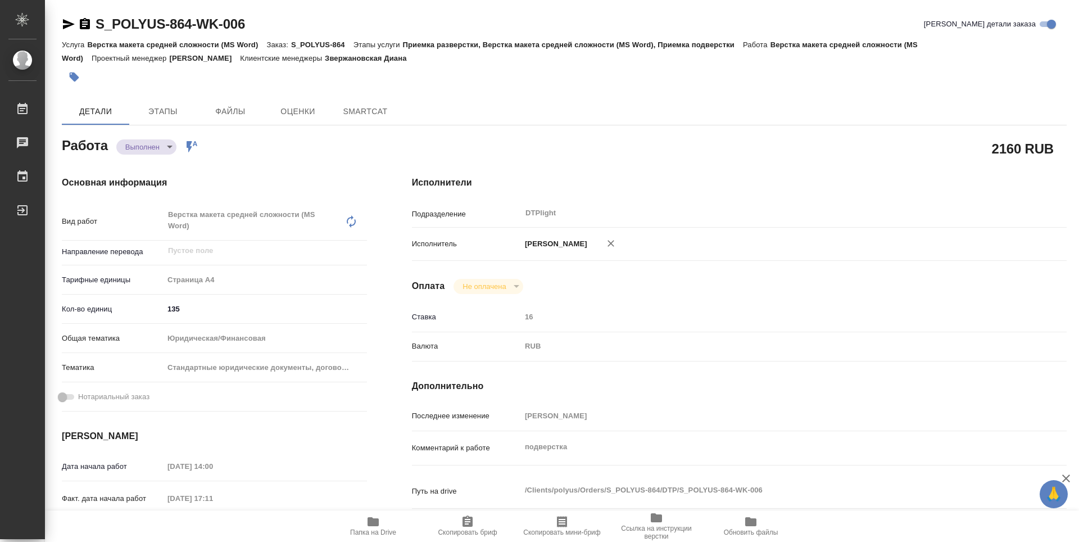
type textarea "x"
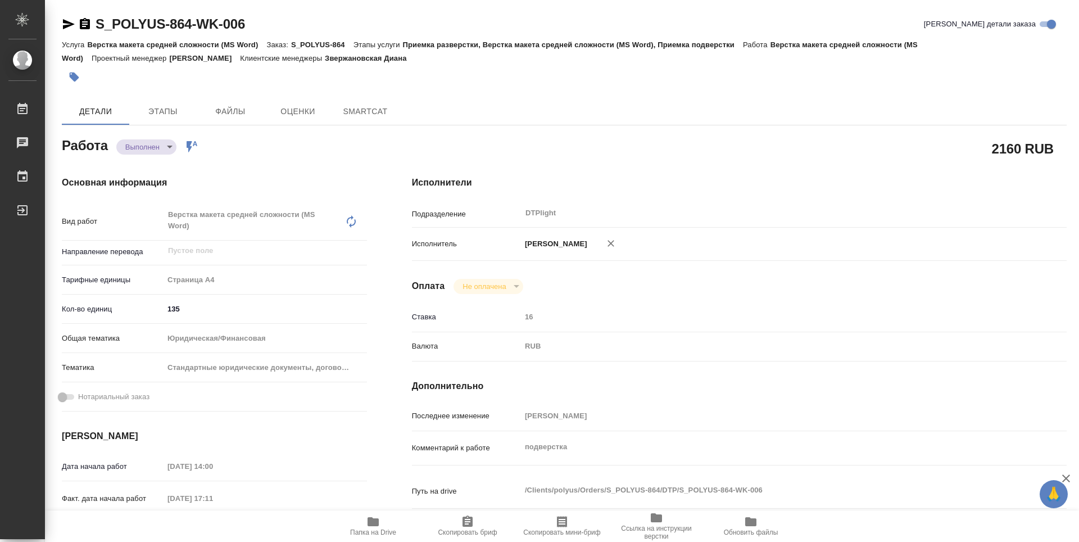
type textarea "x"
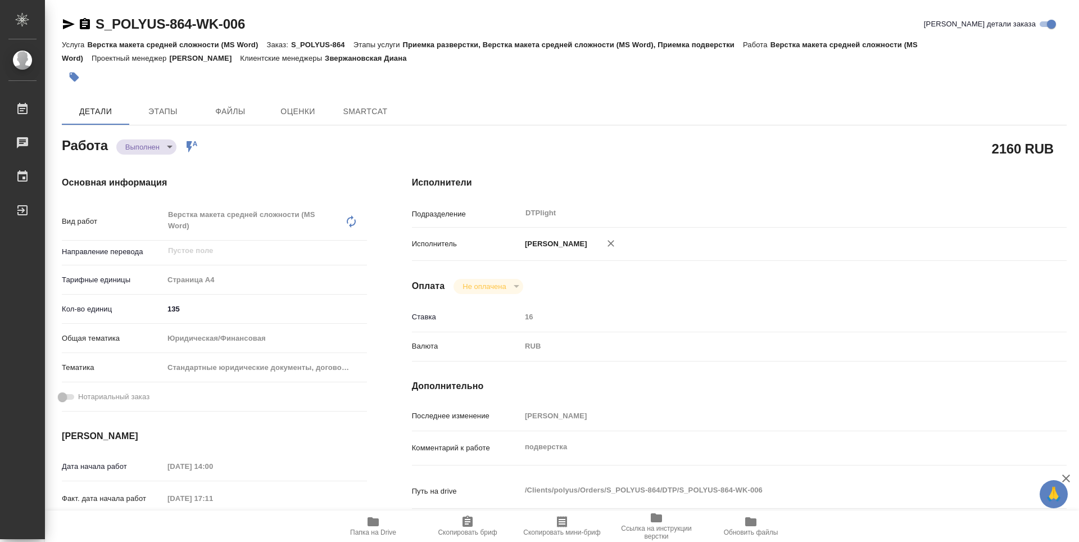
type textarea "x"
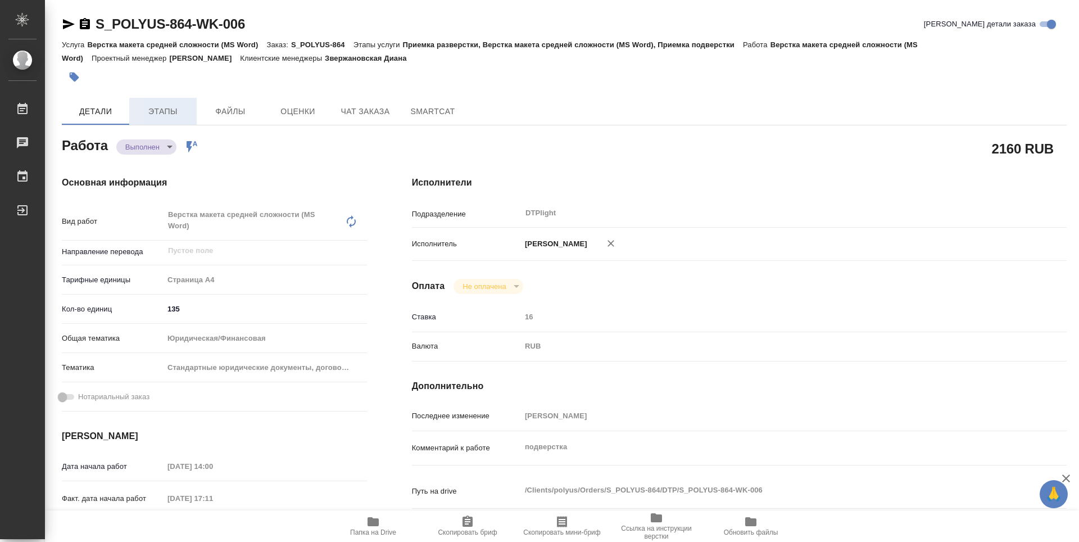
click at [168, 115] on span "Этапы" at bounding box center [163, 112] width 54 height 14
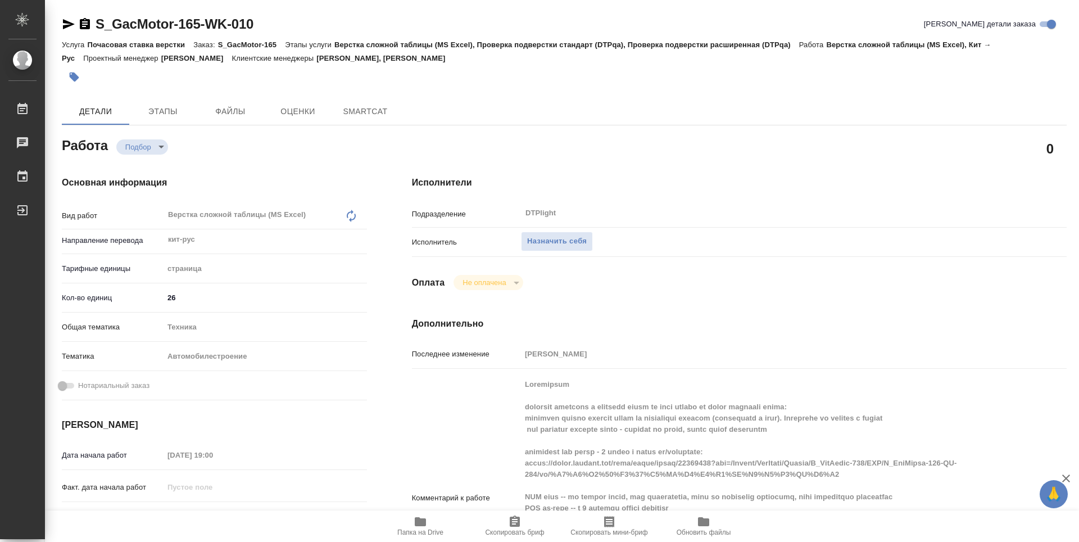
type textarea "x"
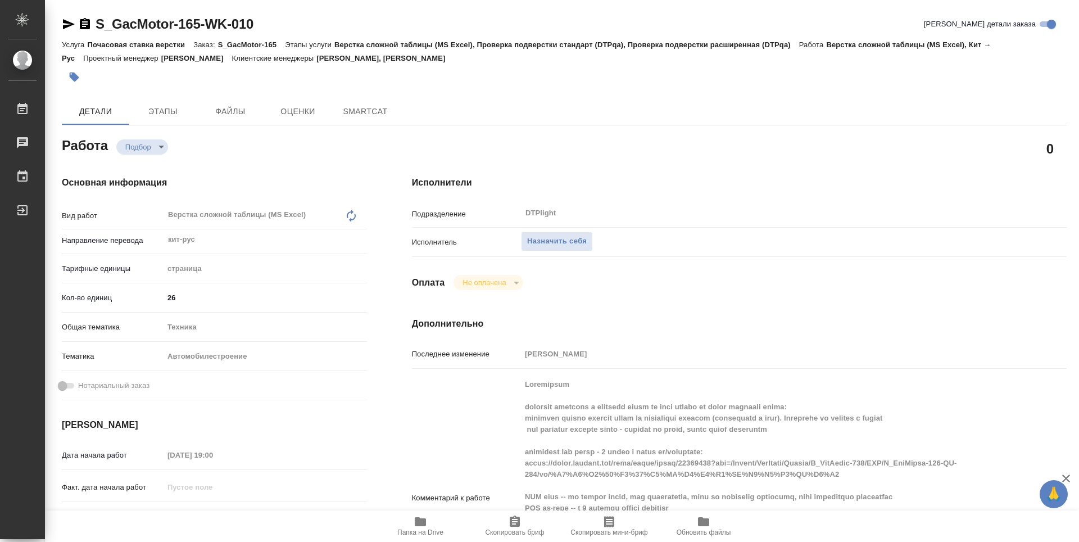
type textarea "x"
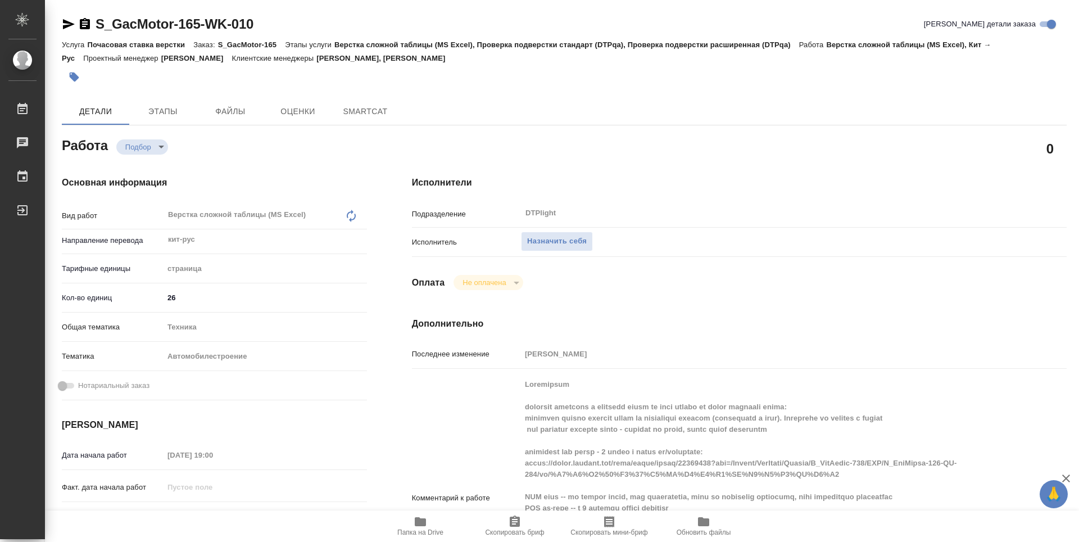
type textarea "x"
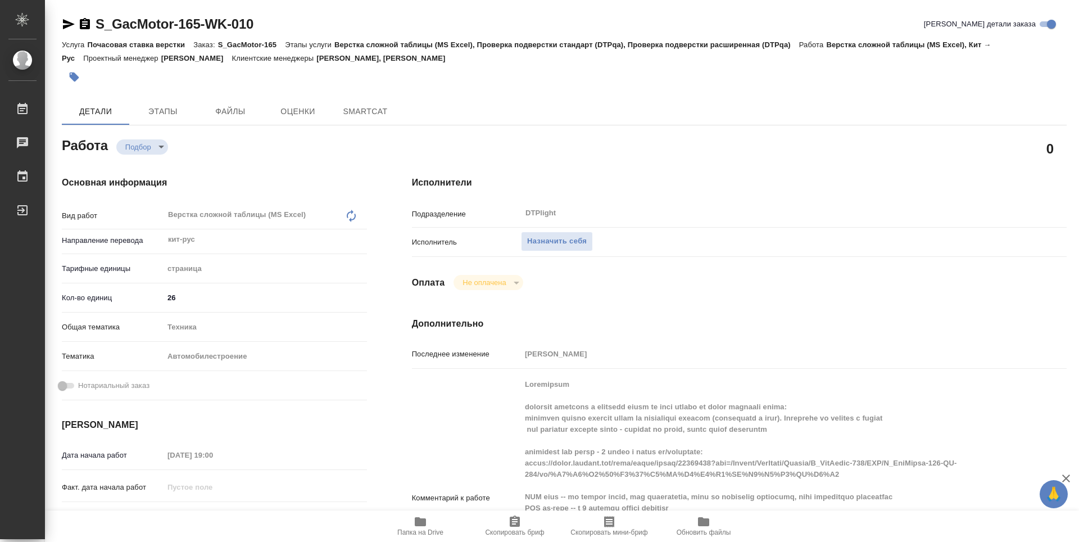
type textarea "x"
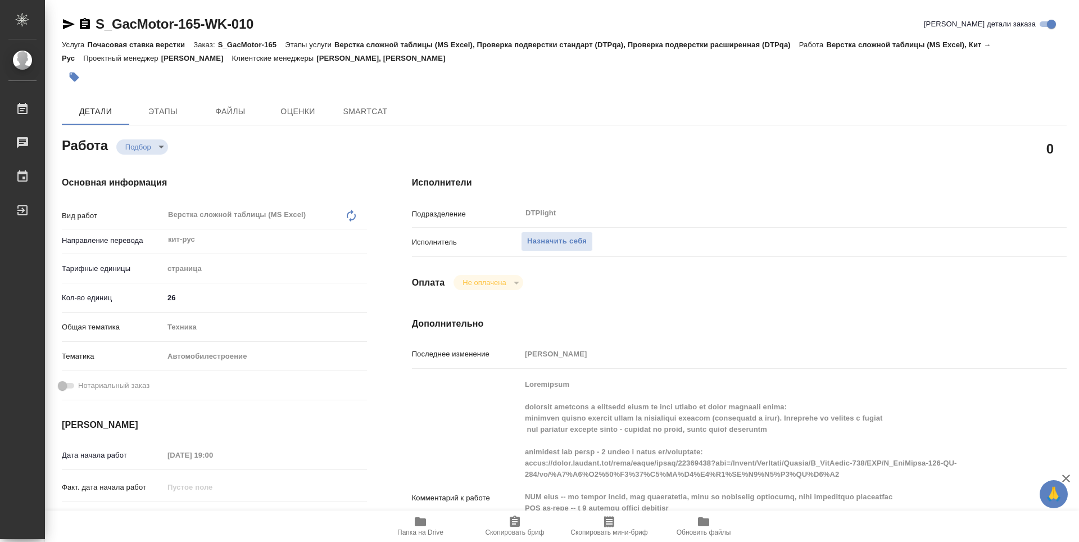
scroll to position [112, 0]
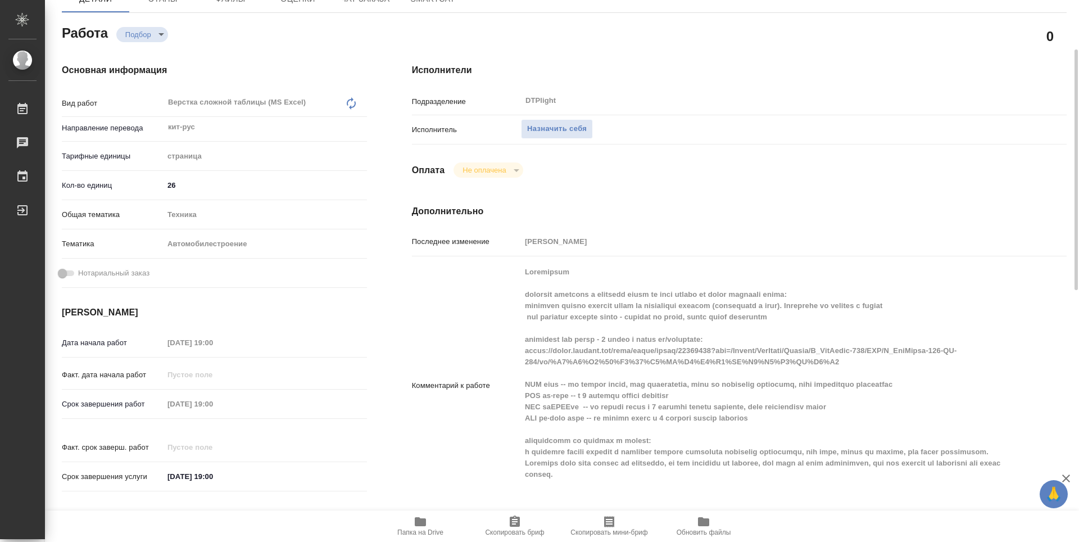
type textarea "x"
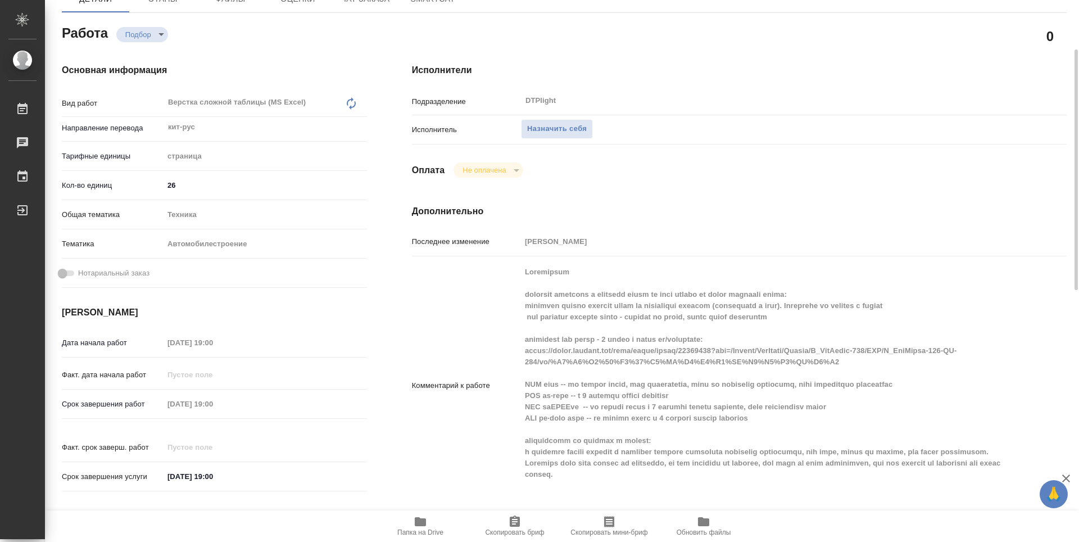
type textarea "x"
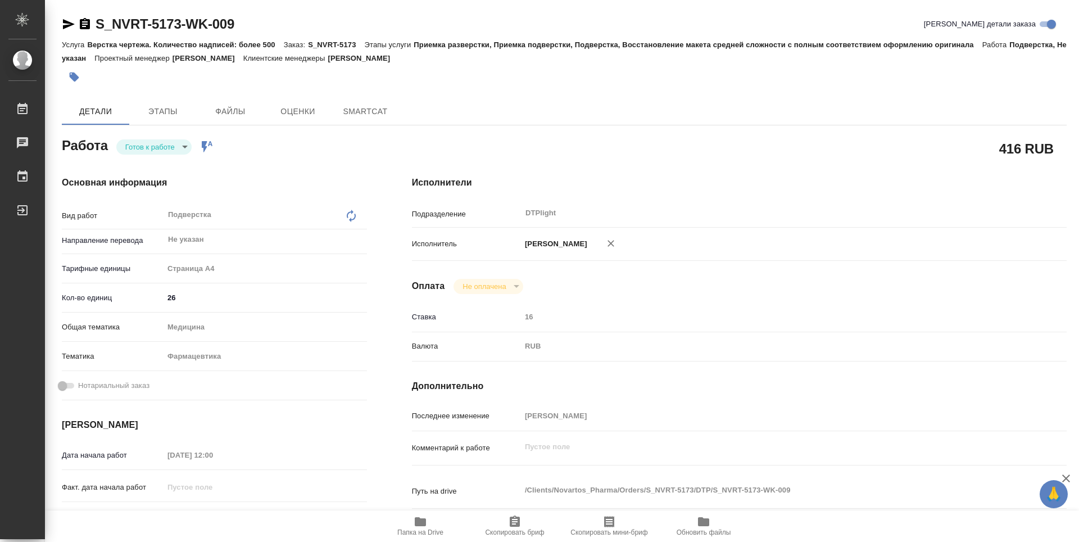
type textarea "x"
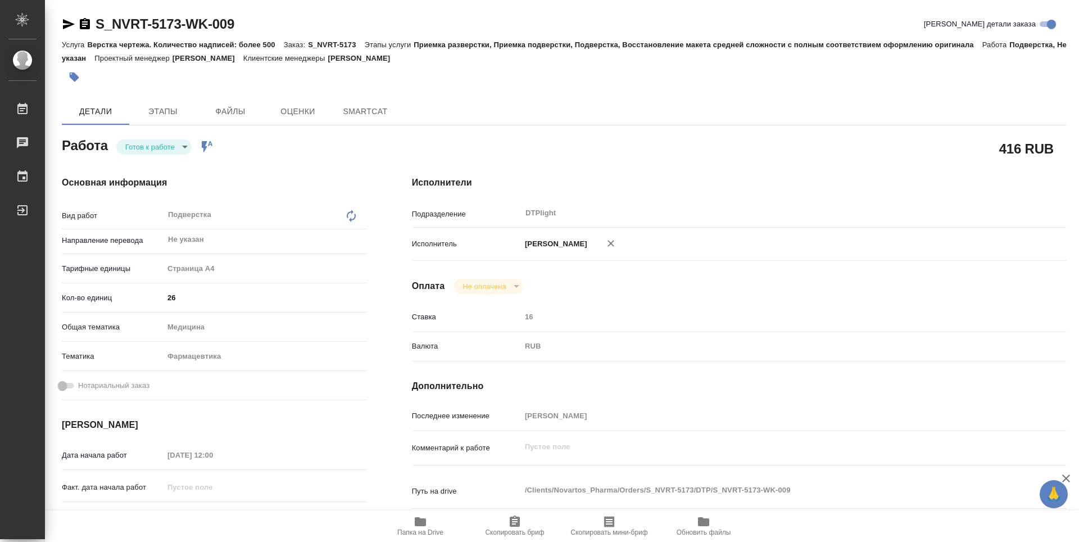
type textarea "x"
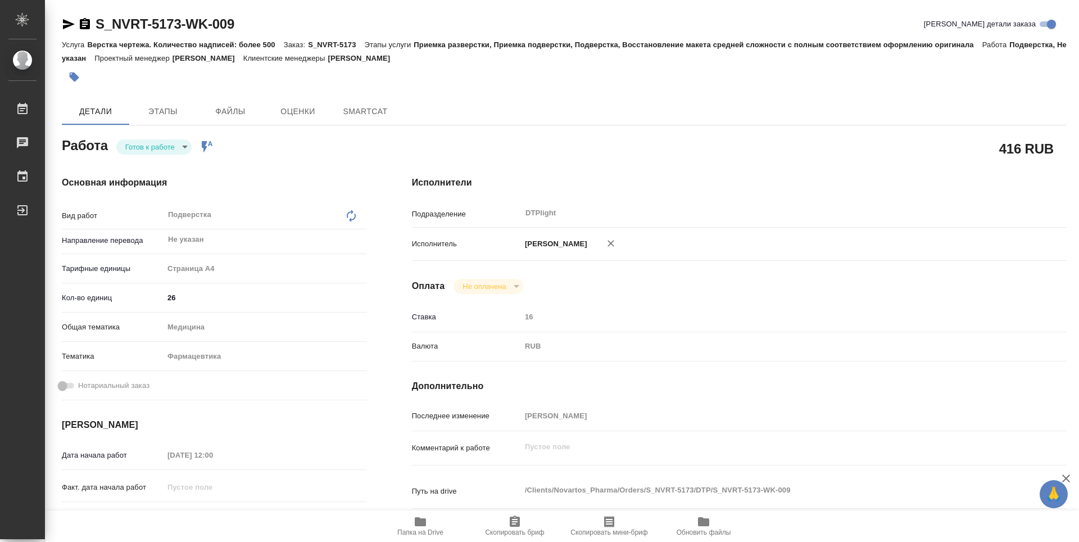
type textarea "x"
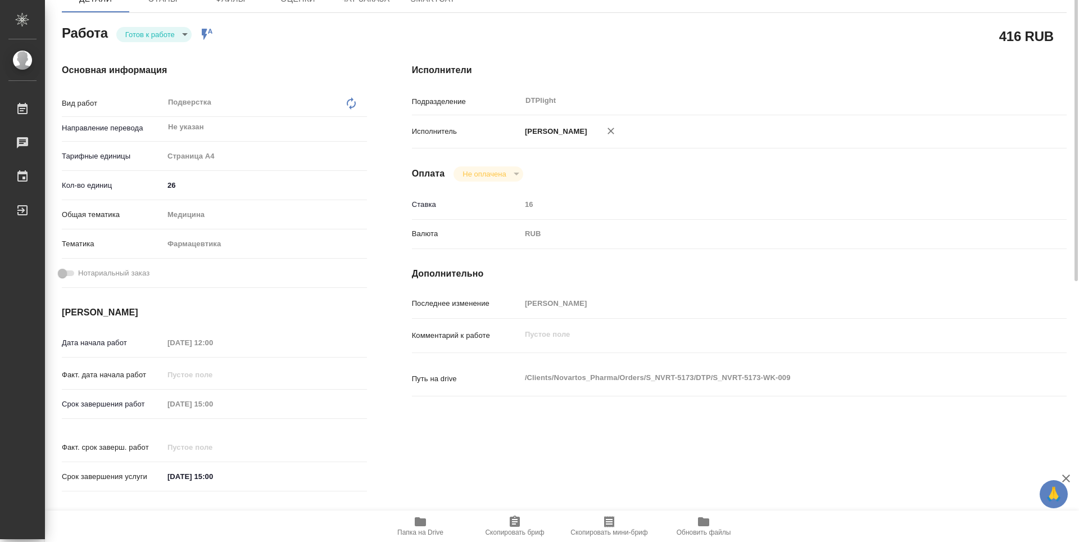
scroll to position [169, 0]
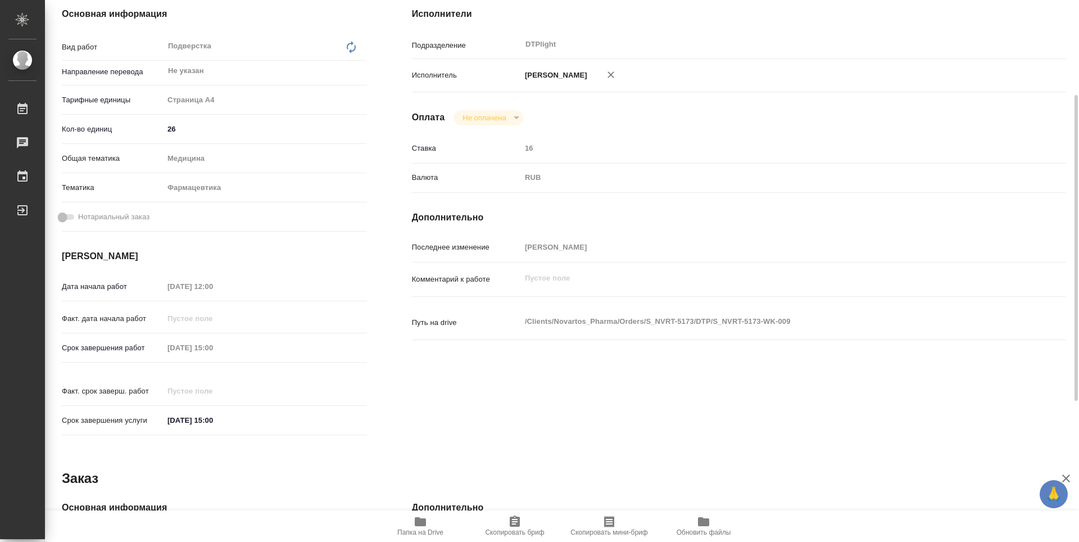
type textarea "x"
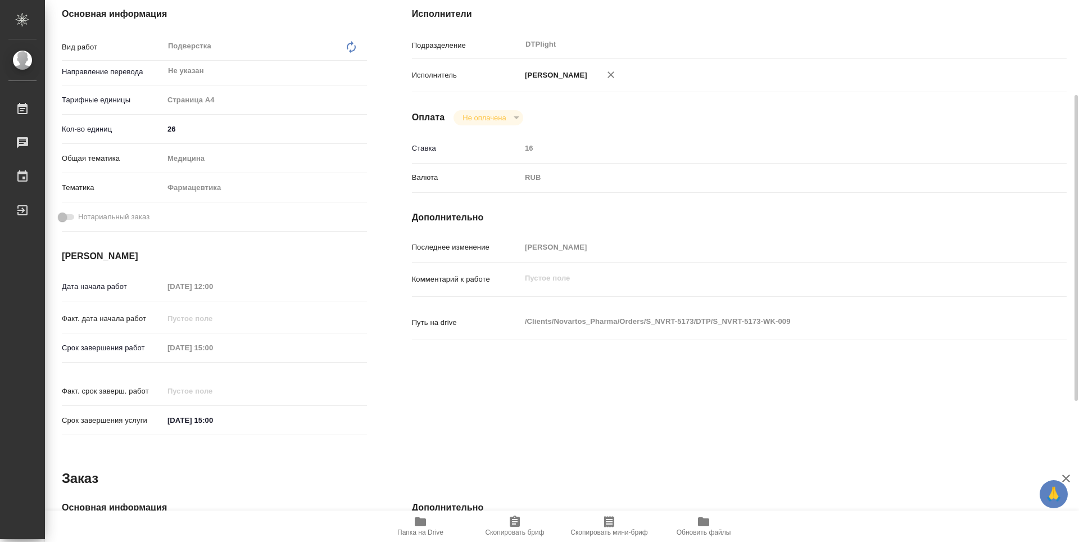
click at [410, 522] on span "Папка на Drive" at bounding box center [420, 525] width 81 height 21
type textarea "x"
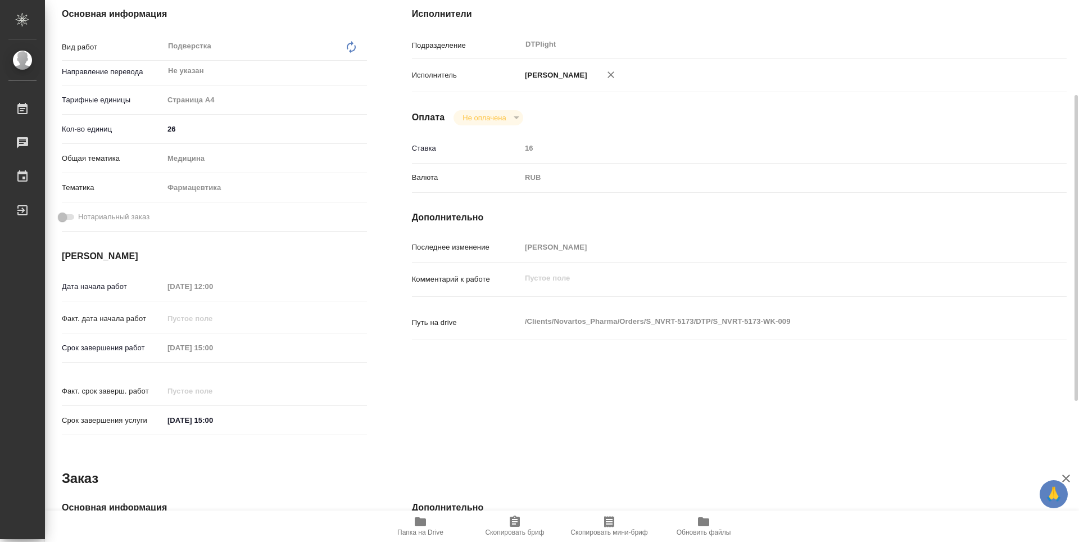
type textarea "x"
